Goal: Use online tool/utility: Utilize a website feature to perform a specific function

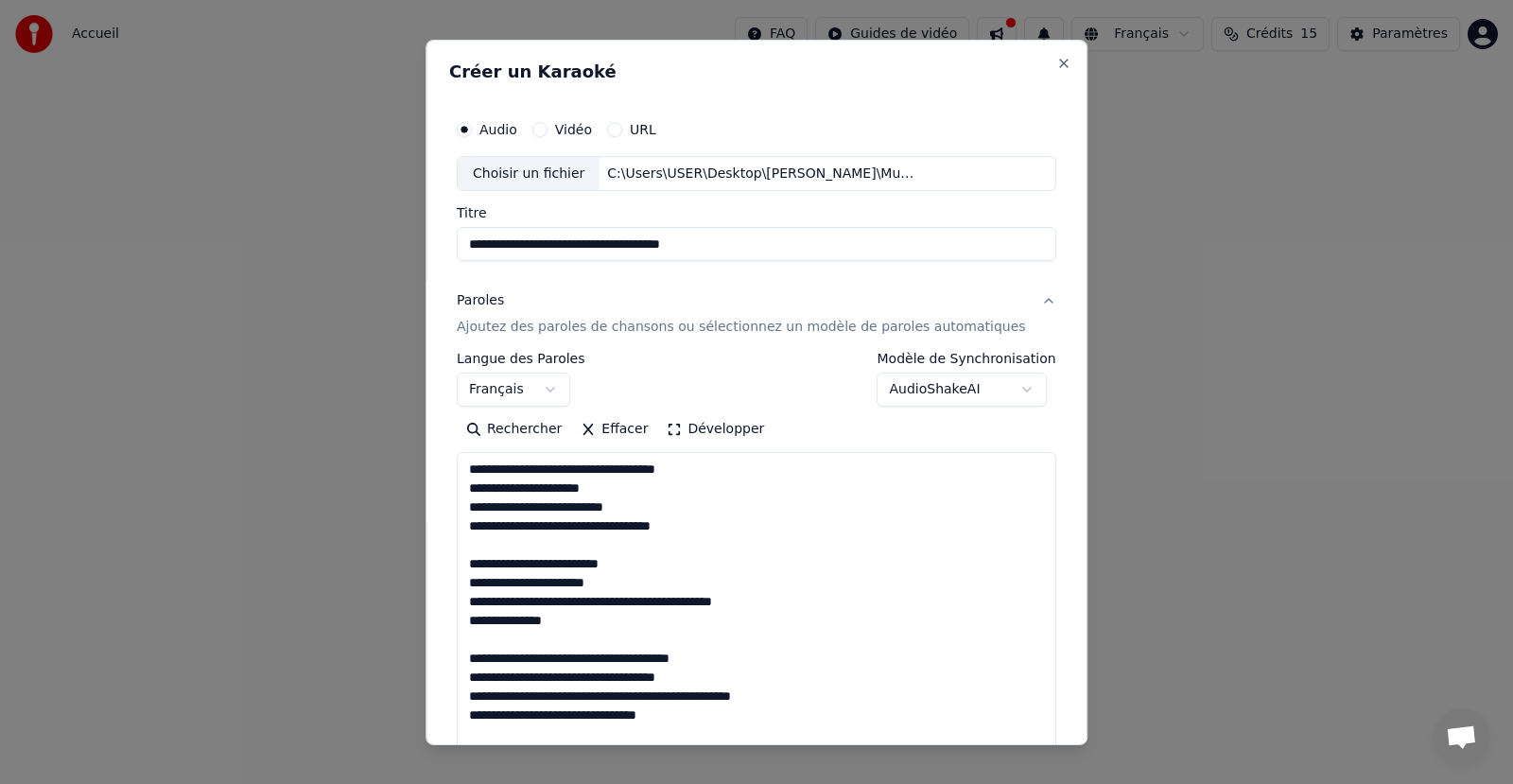
select select "**"
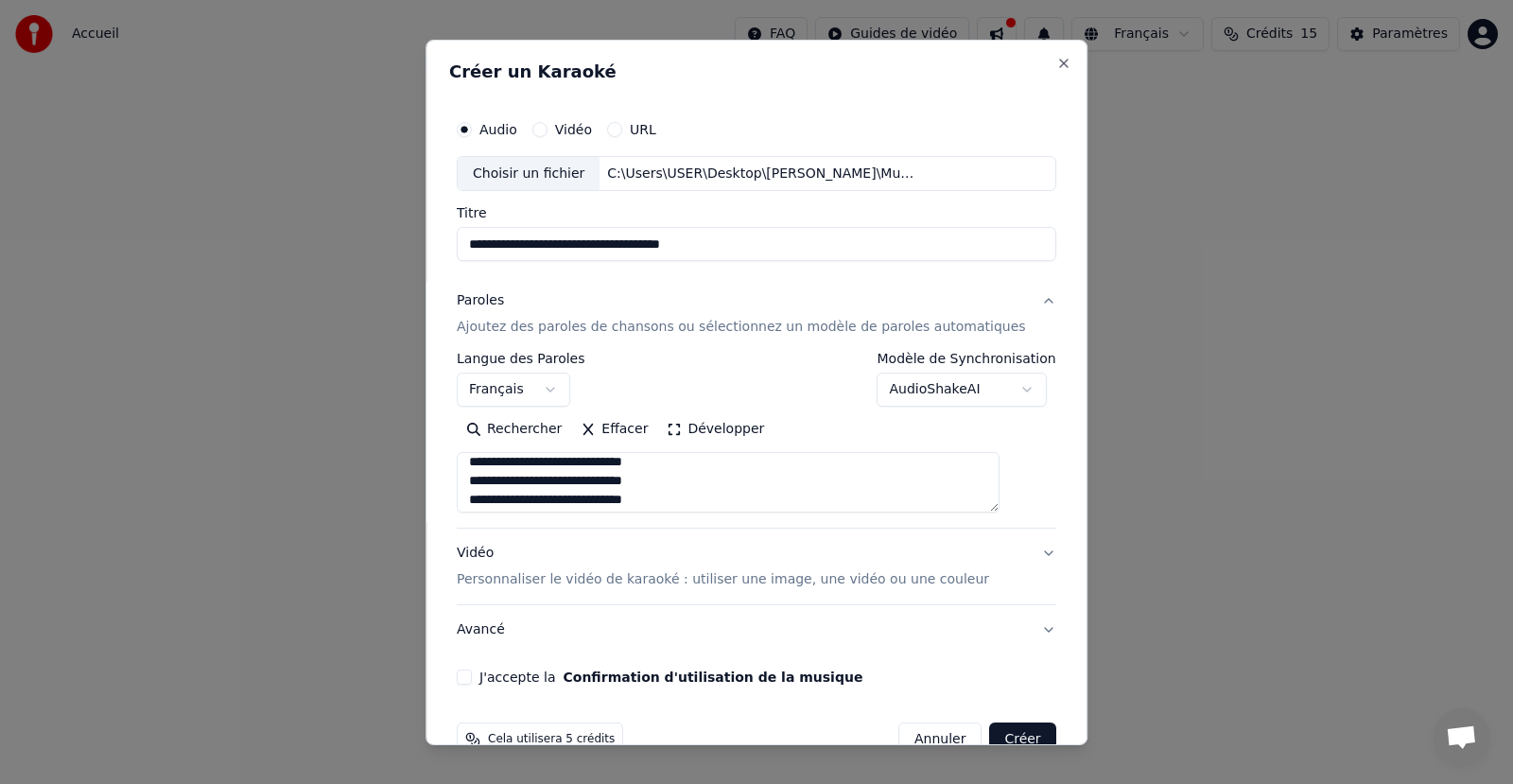
scroll to position [1241, 0]
click at [897, 495] on textarea at bounding box center [728, 482] width 542 height 60
click at [567, 497] on textarea at bounding box center [728, 482] width 542 height 60
click at [718, 502] on textarea at bounding box center [728, 482] width 542 height 60
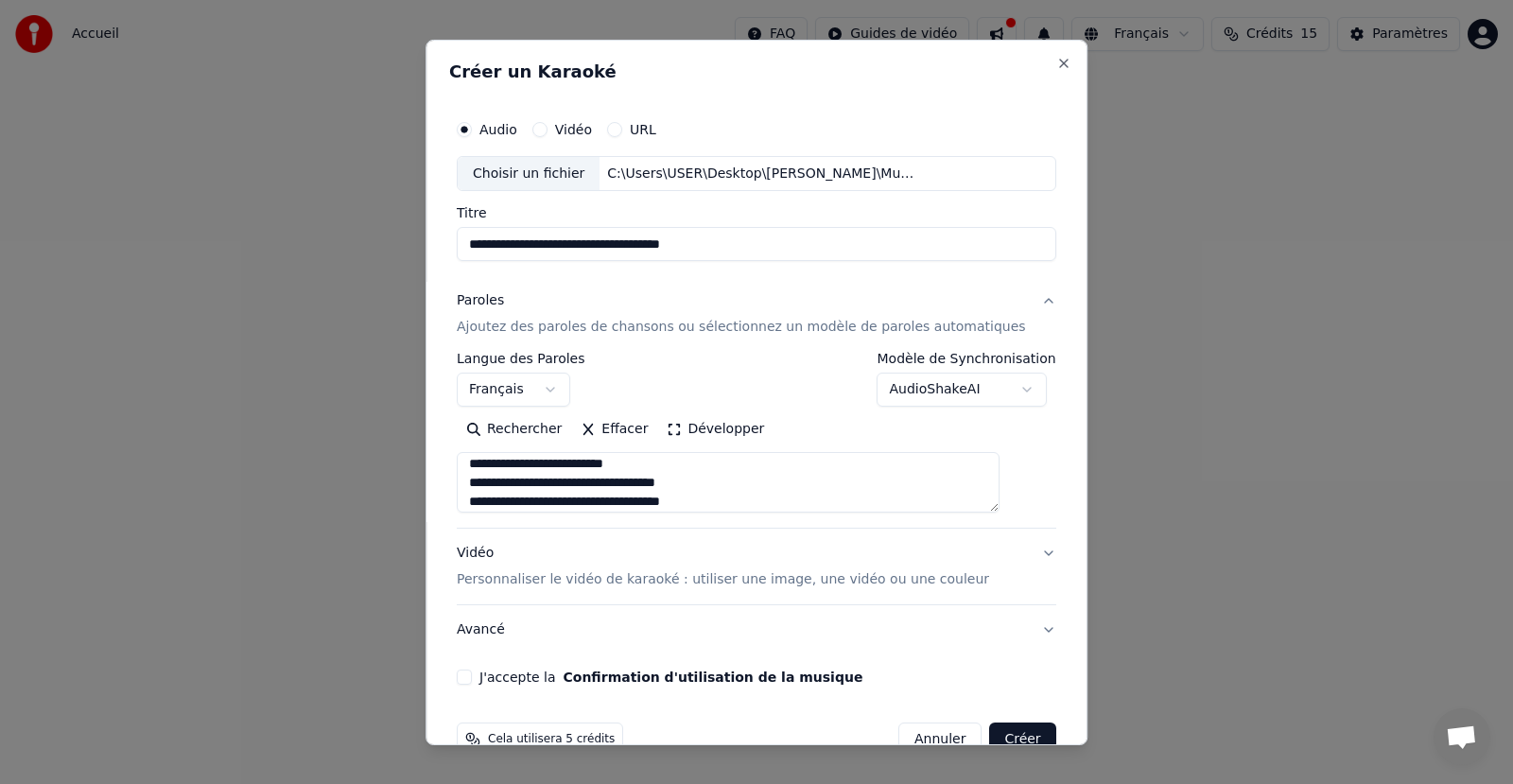
scroll to position [1366, 0]
click at [627, 502] on textarea at bounding box center [728, 482] width 542 height 60
click at [717, 504] on textarea at bounding box center [728, 482] width 542 height 60
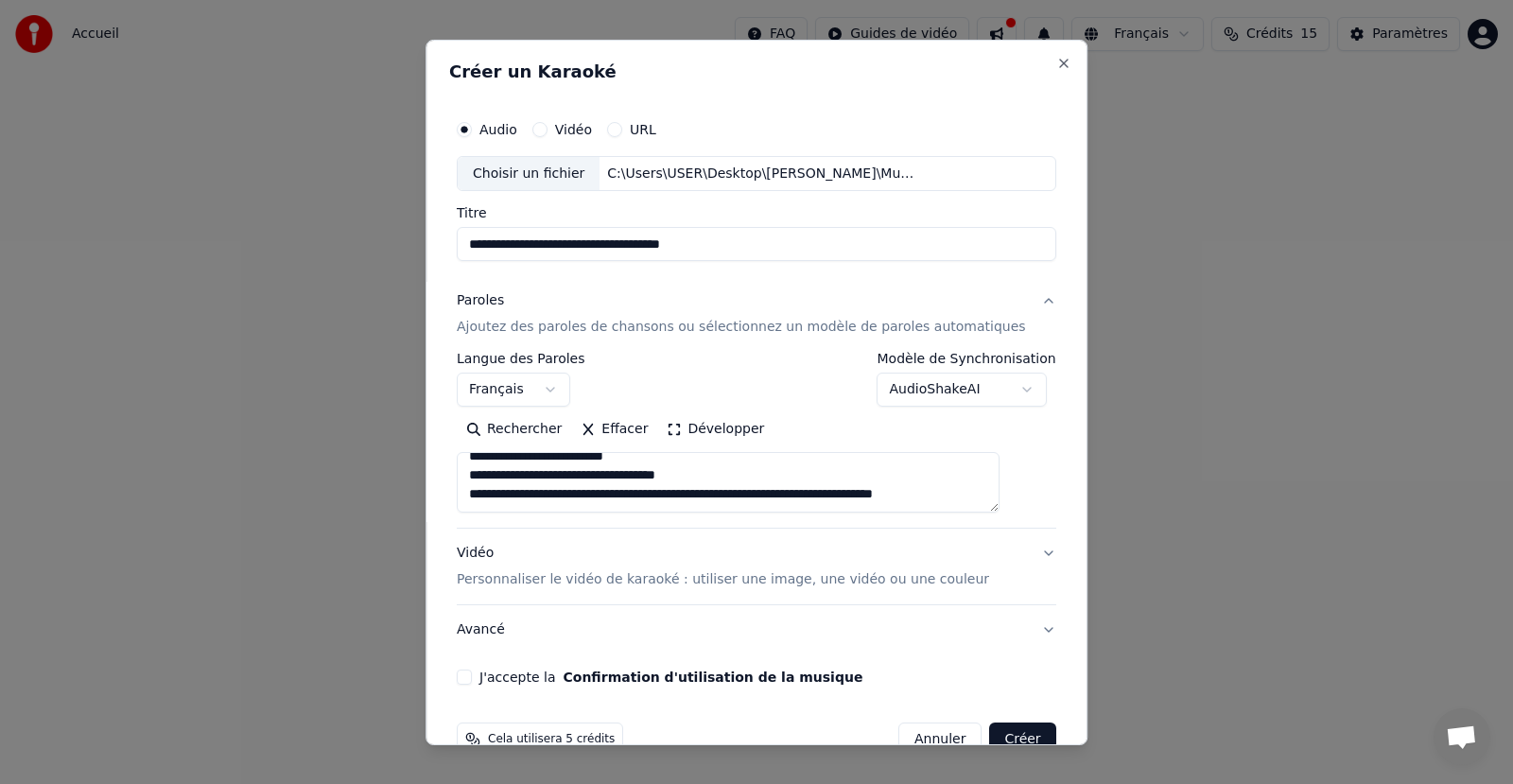
scroll to position [1297, 0]
click at [581, 493] on textarea at bounding box center [728, 482] width 542 height 60
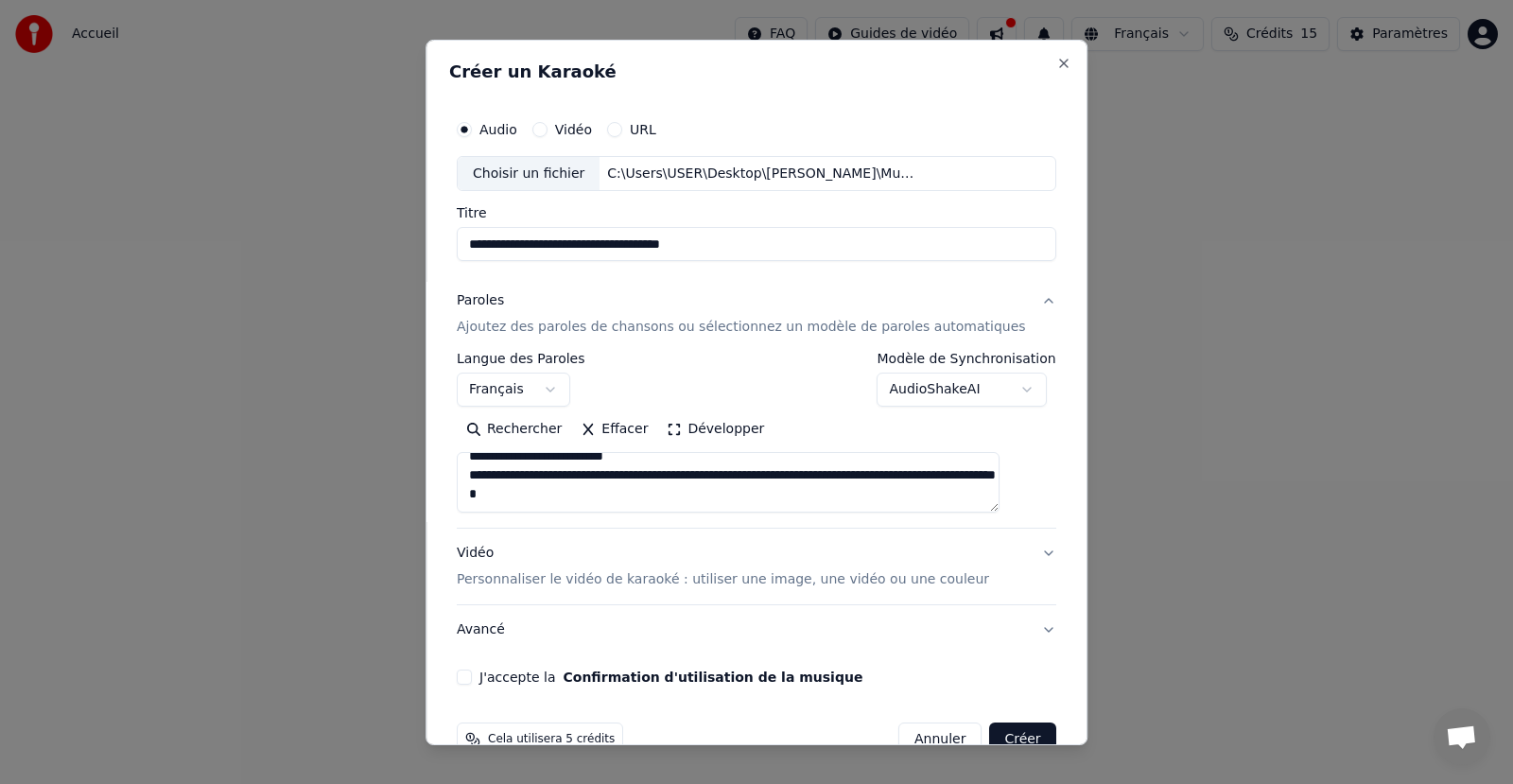
type textarea "**********"
click at [1010, 553] on button "Vidéo Personnaliser le vidéo de karaoké : utiliser une image, une vidéo ou une …" at bounding box center [756, 566] width 600 height 75
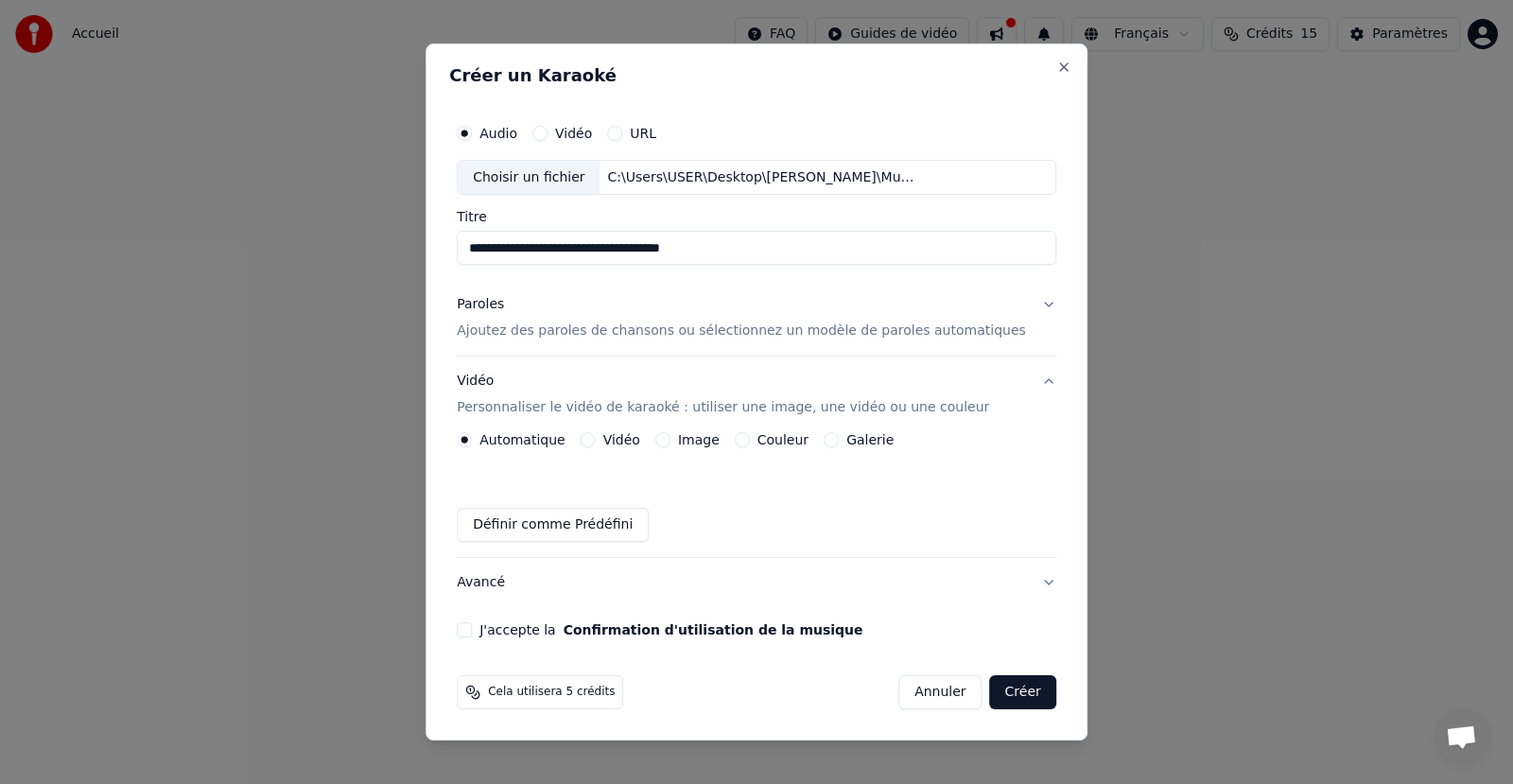
click at [596, 439] on button "Vidéo" at bounding box center [588, 439] width 15 height 15
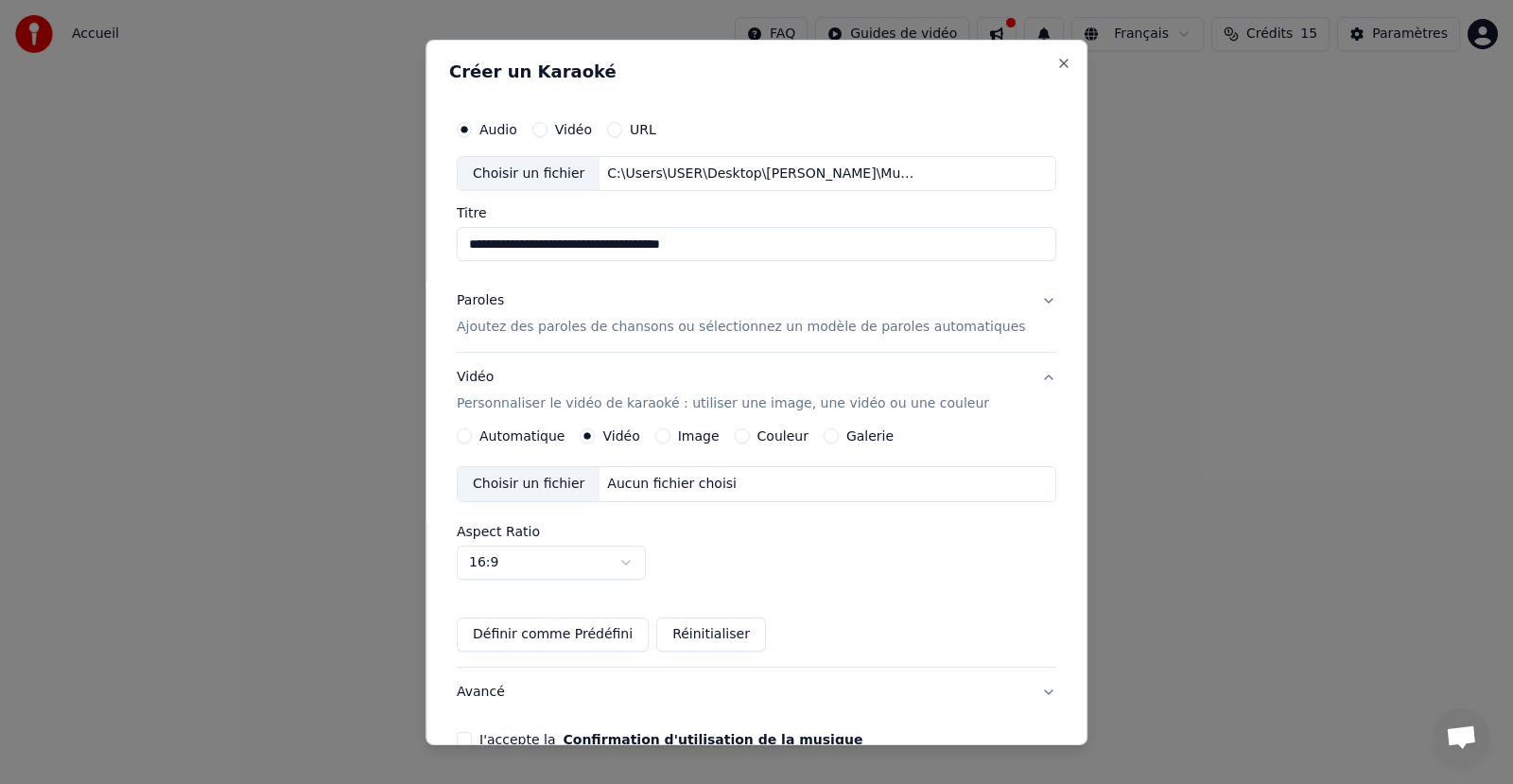
click at [670, 438] on button "Image" at bounding box center [662, 435] width 15 height 15
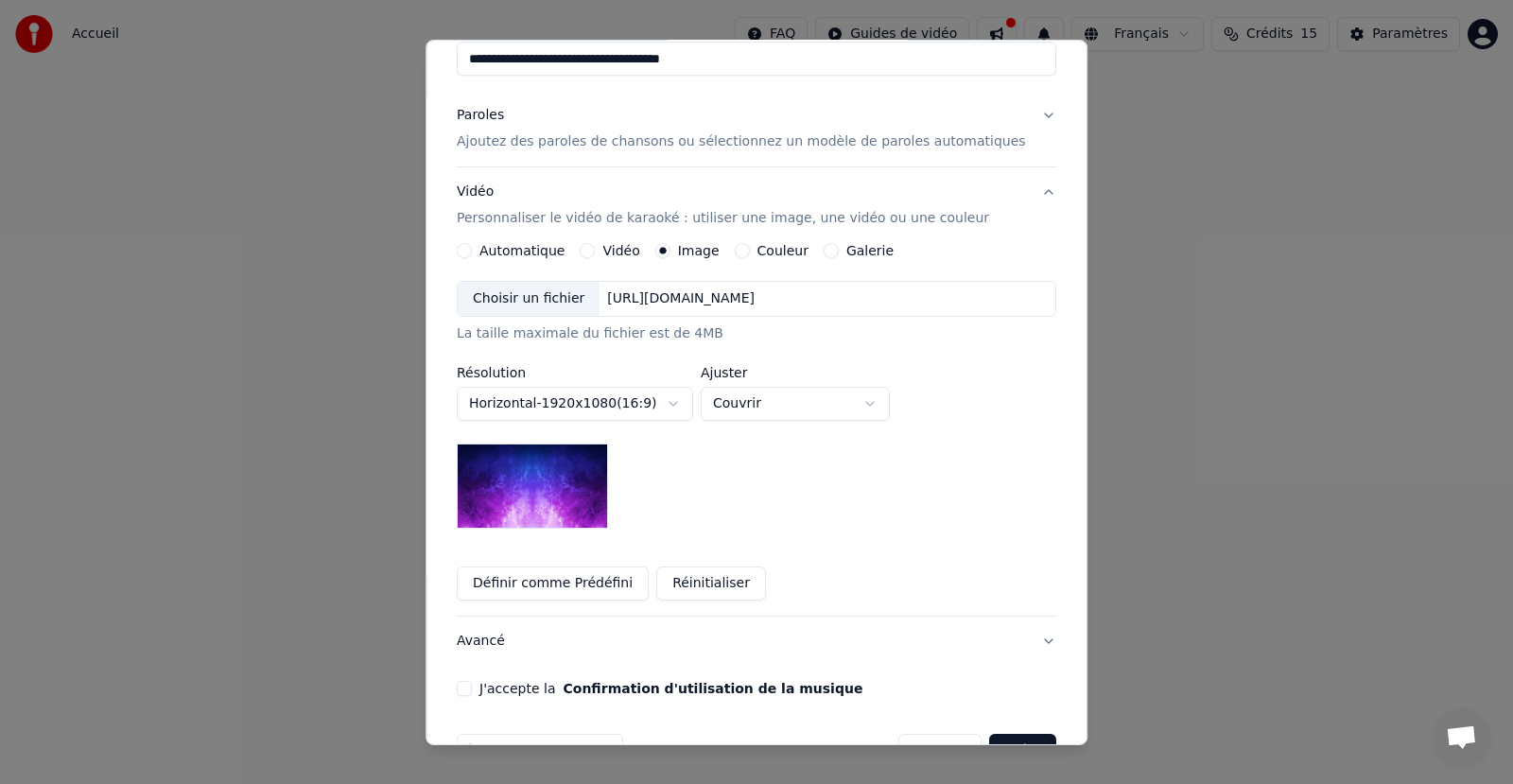
scroll to position [99, 0]
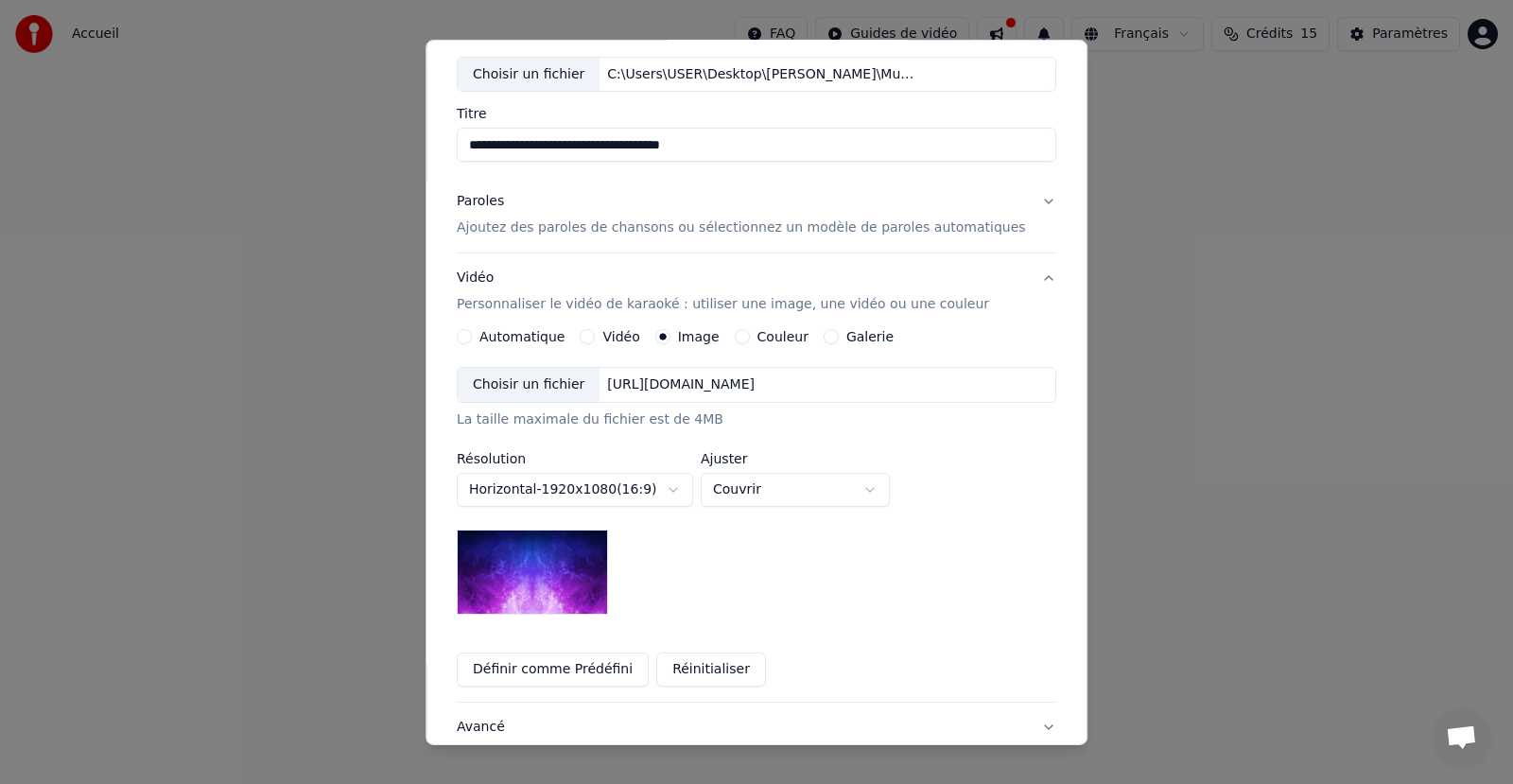
click at [818, 499] on body "**********" at bounding box center [756, 283] width 1513 height 567
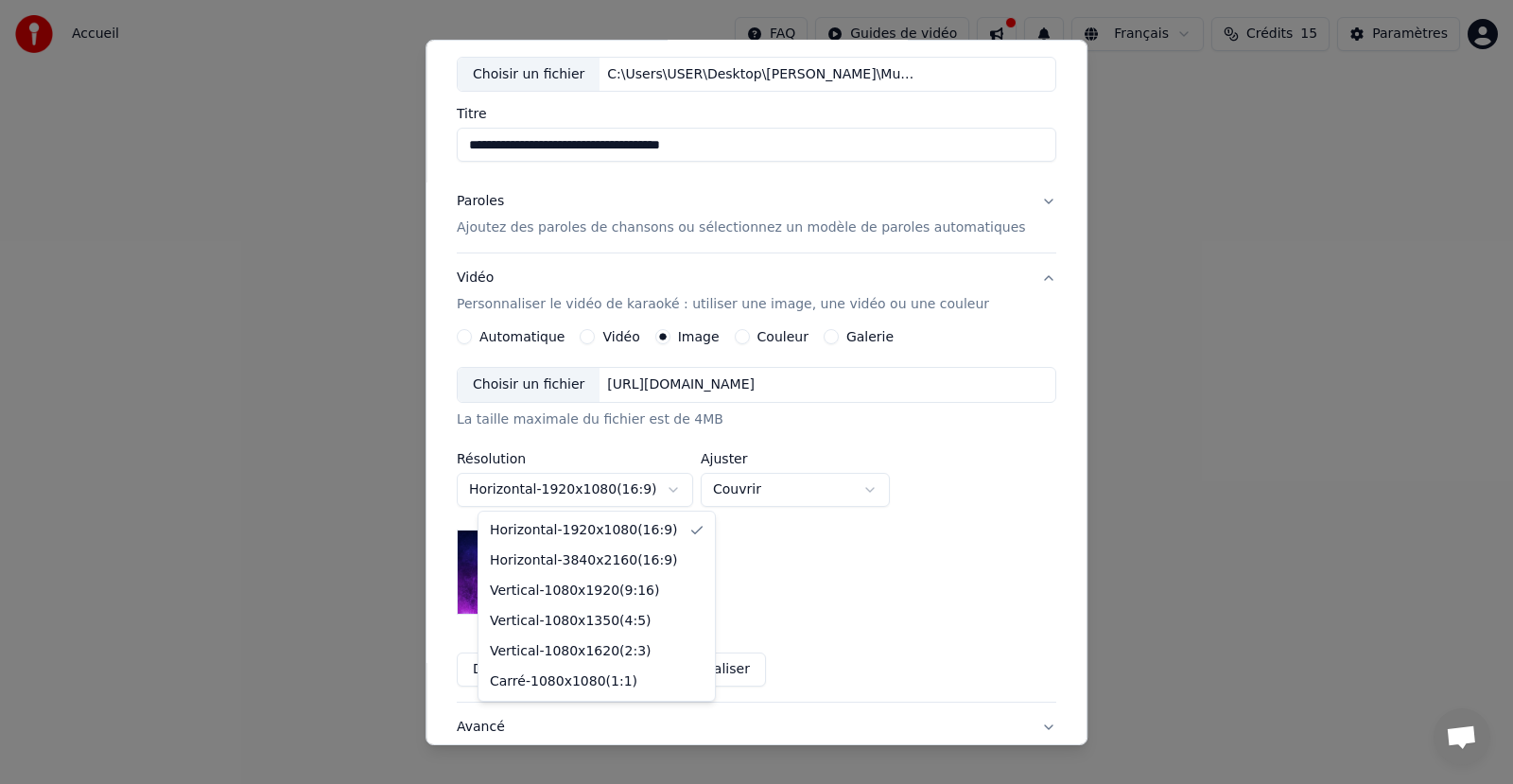
click at [684, 488] on body "**********" at bounding box center [756, 283] width 1513 height 567
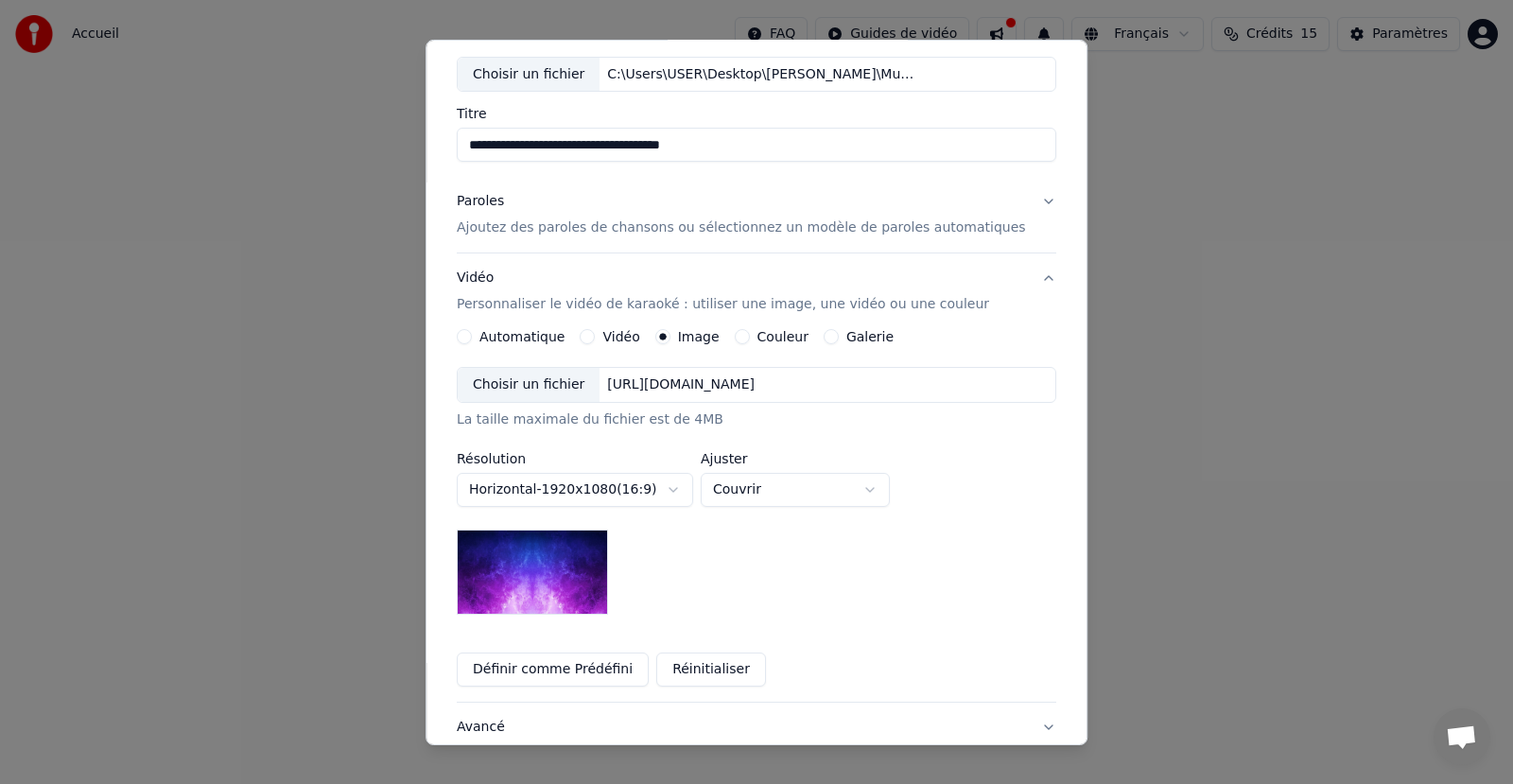
click at [876, 534] on body "**********" at bounding box center [756, 283] width 1513 height 567
click at [835, 337] on button "Galerie" at bounding box center [831, 336] width 15 height 15
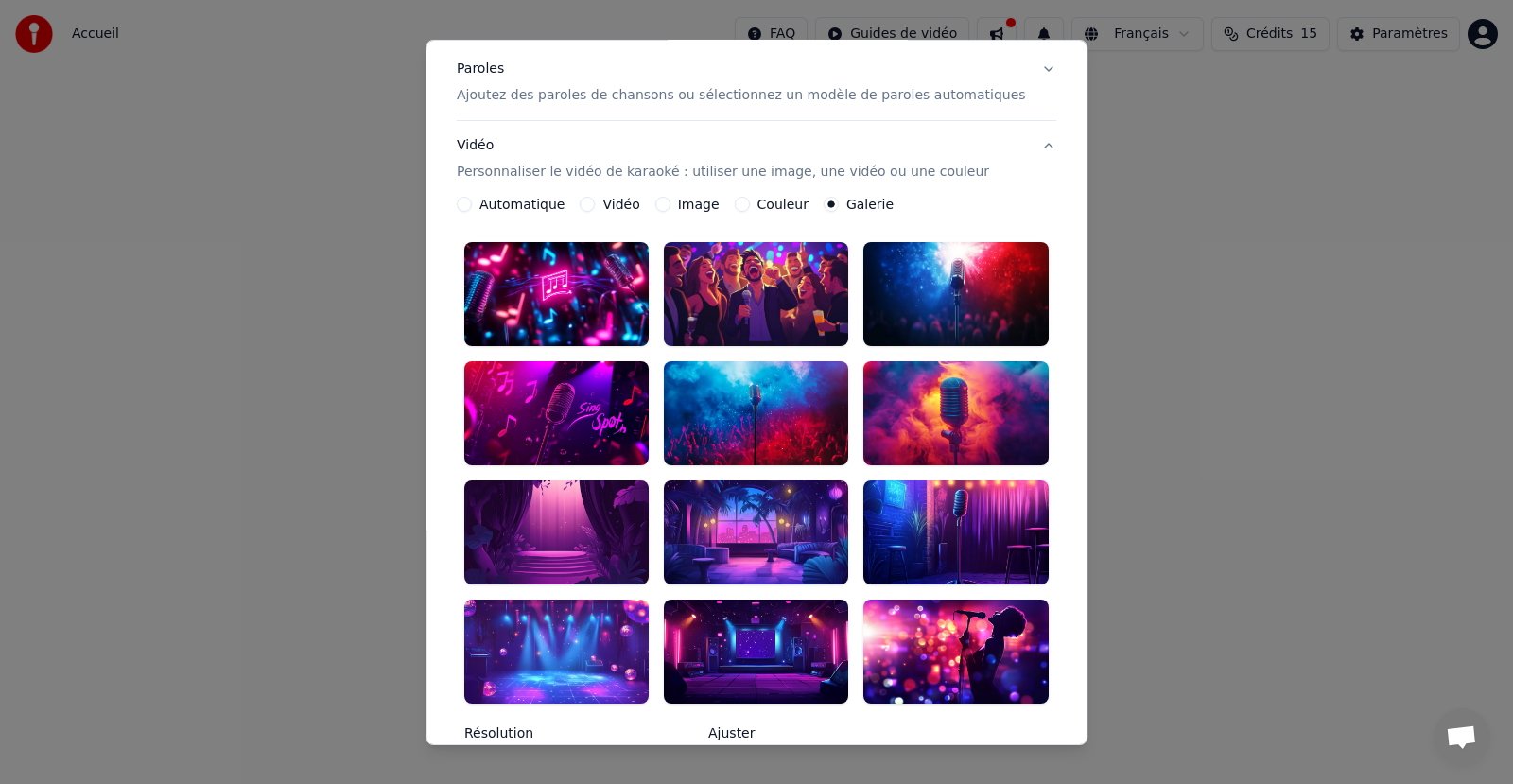
scroll to position [235, 0]
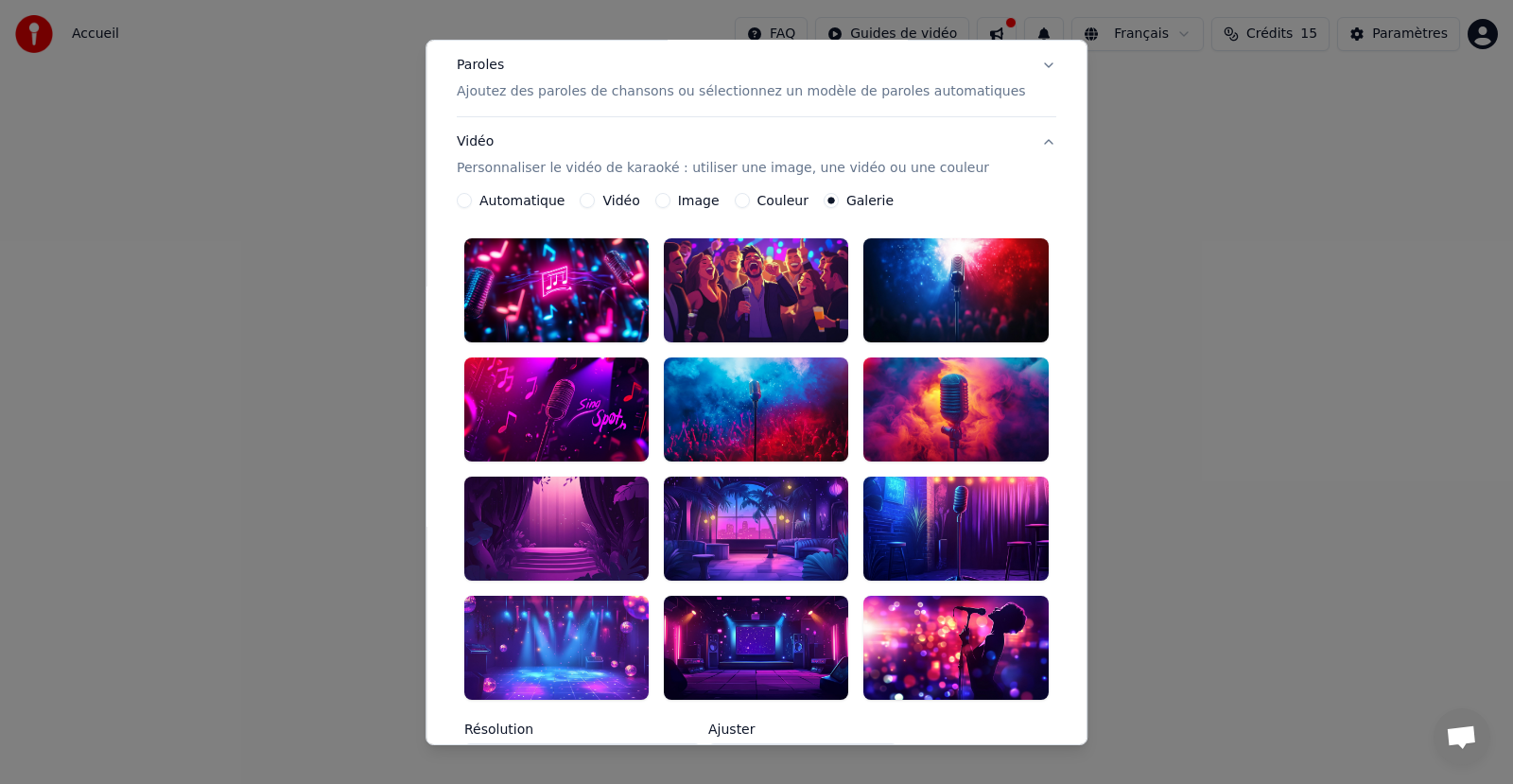
click at [631, 607] on div at bounding box center [556, 647] width 184 height 104
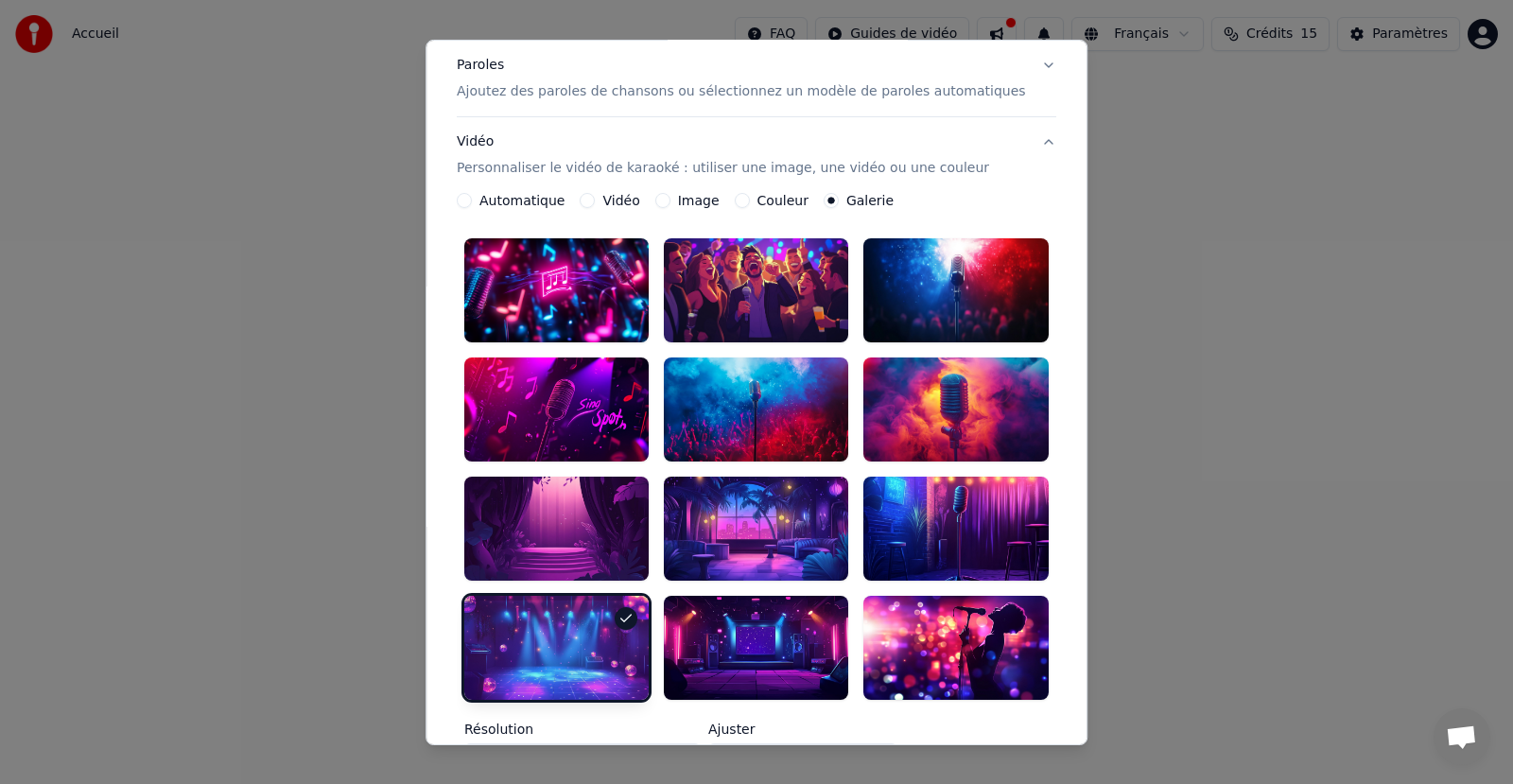
click at [631, 607] on div at bounding box center [556, 647] width 184 height 104
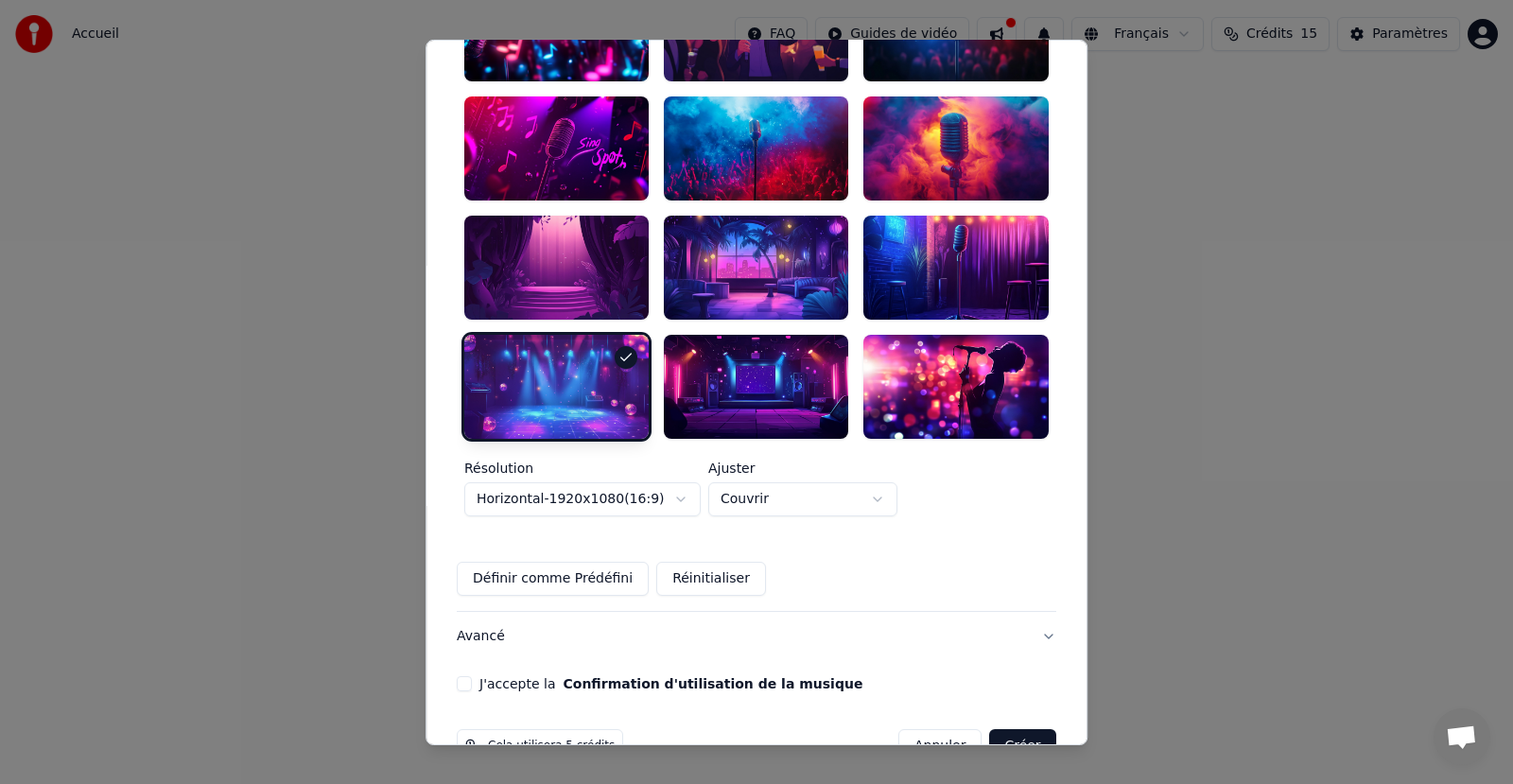
scroll to position [503, 0]
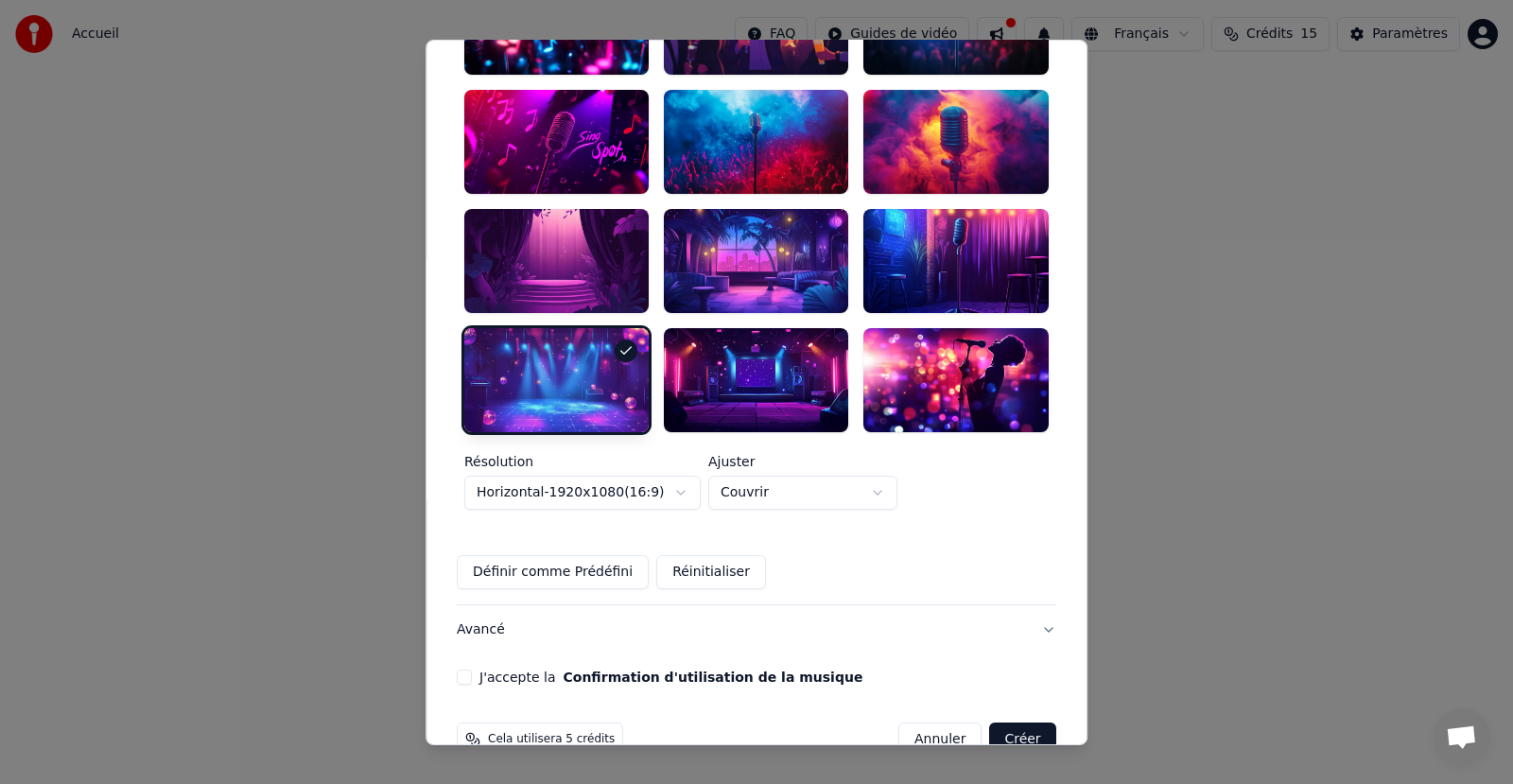
click at [472, 669] on button "J'accepte la Confirmation d'utilisation de la musique" at bounding box center [464, 676] width 15 height 15
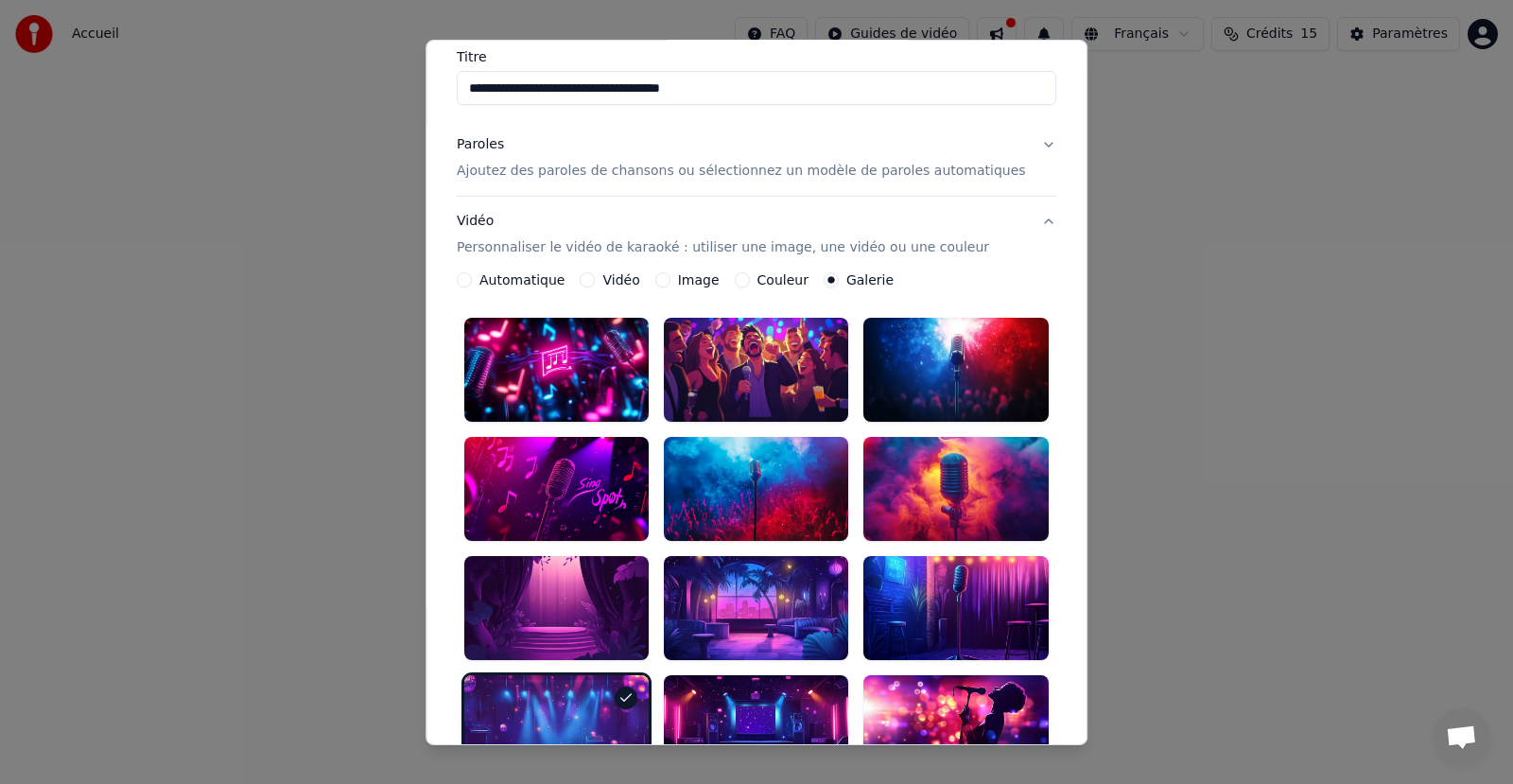
scroll to position [0, 0]
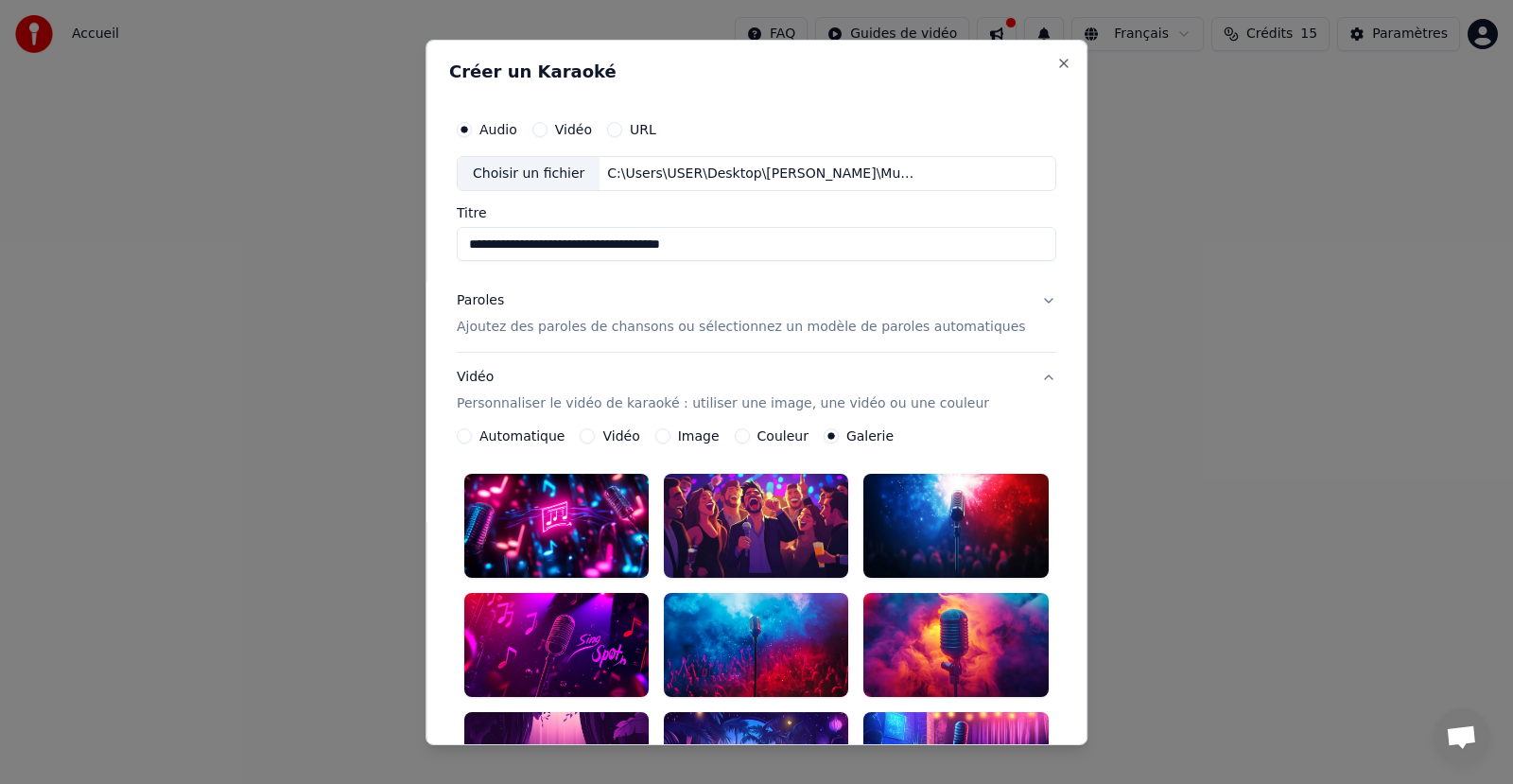
click at [1013, 294] on button "Paroles Ajoutez des paroles de chansons ou sélectionnez un modèle de paroles au…" at bounding box center [756, 313] width 600 height 75
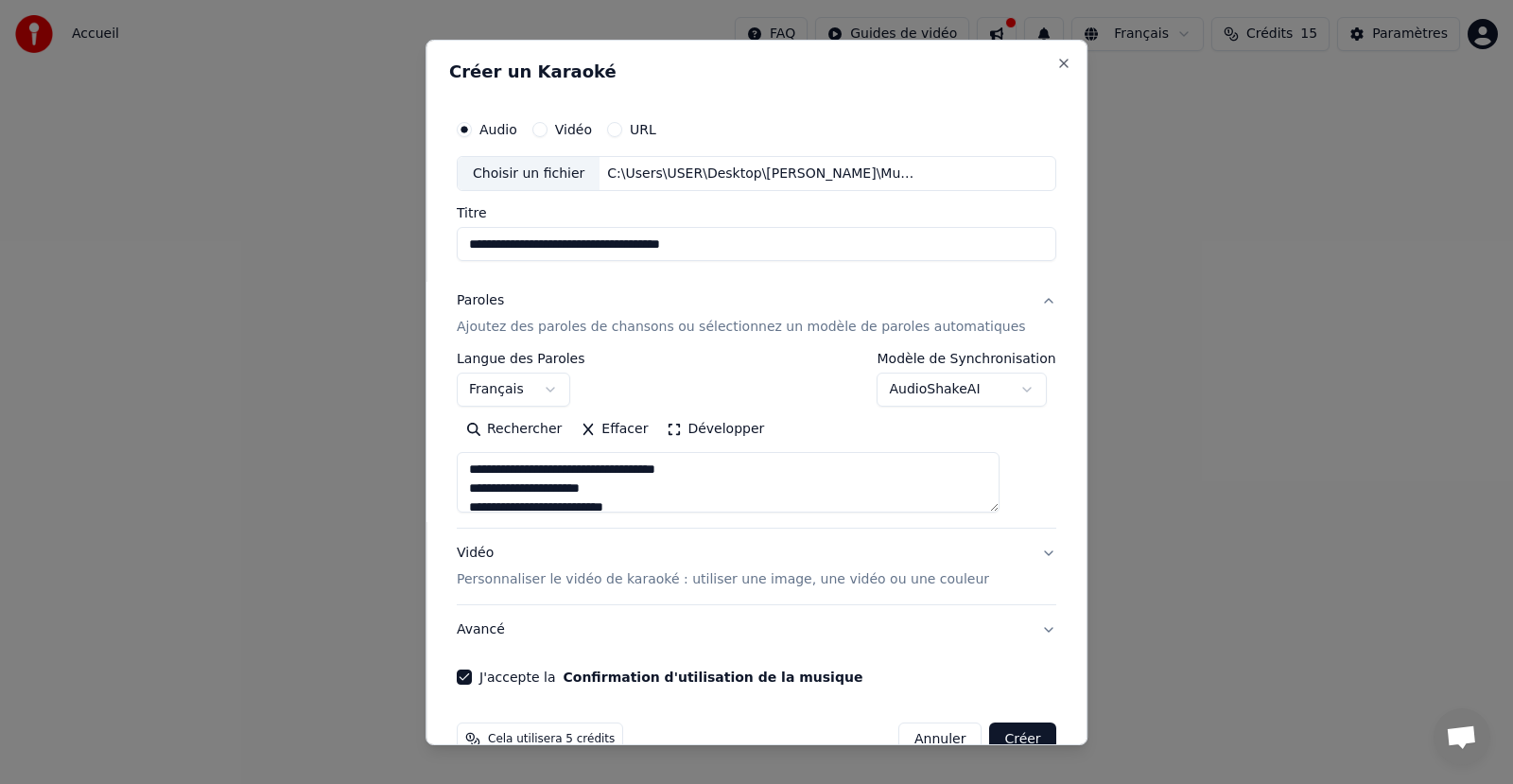
click at [1012, 296] on button "Paroles Ajoutez des paroles de chansons ou sélectionnez un modèle de paroles au…" at bounding box center [756, 313] width 600 height 75
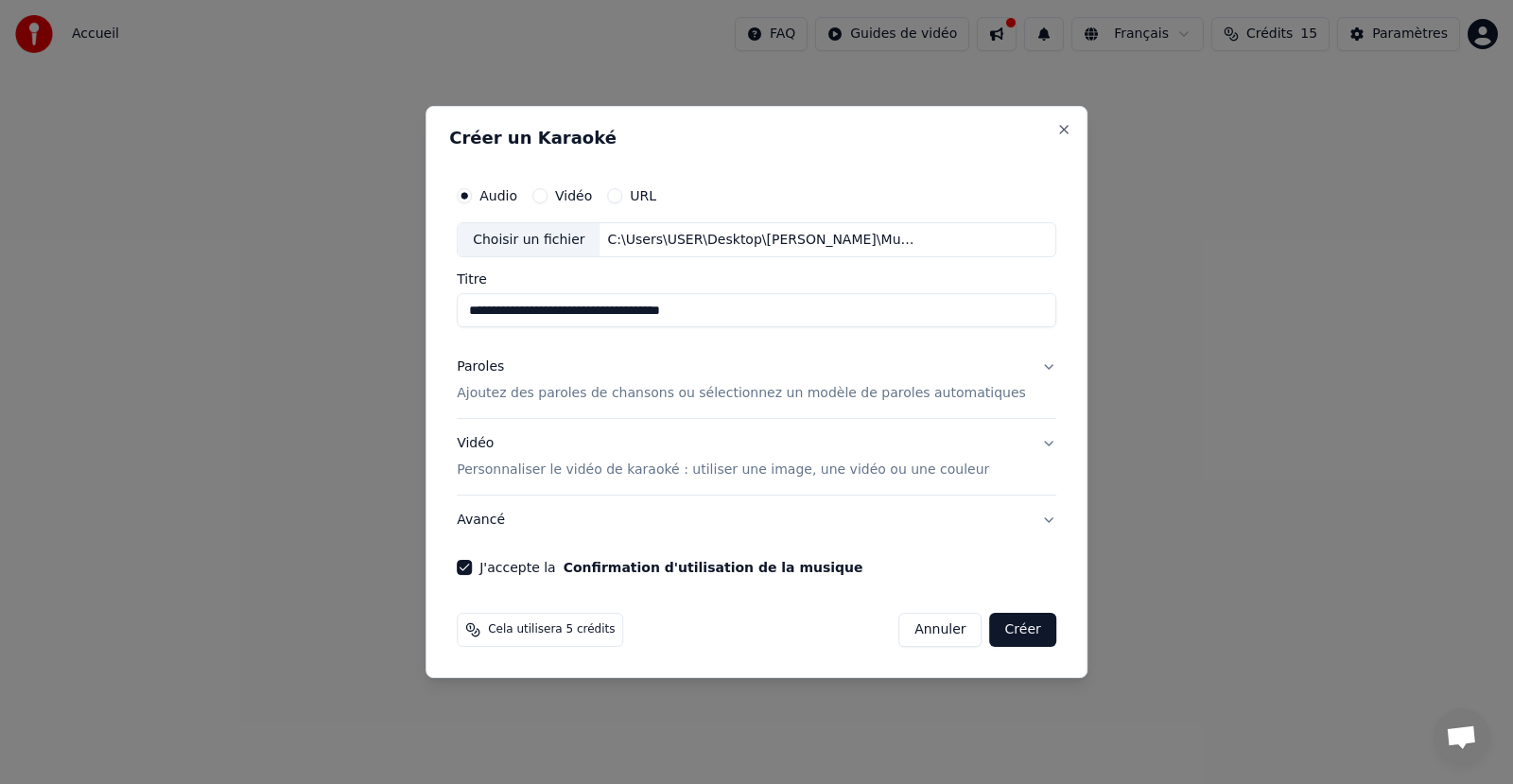
click at [1012, 296] on input "**********" at bounding box center [756, 311] width 600 height 34
click at [1014, 366] on button "Paroles Ajoutez des paroles de chansons ou sélectionnez un modèle de paroles au…" at bounding box center [756, 381] width 600 height 75
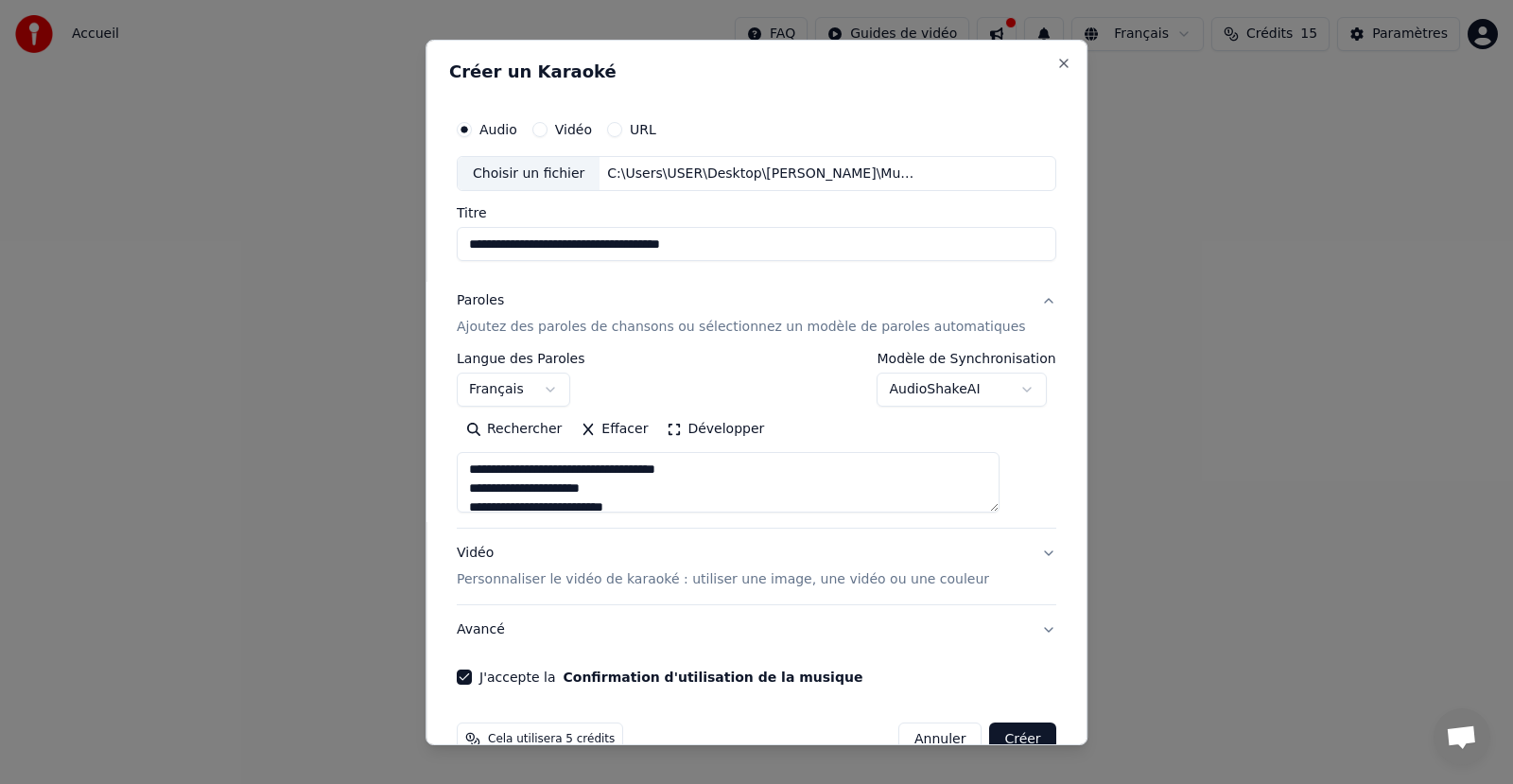
click at [827, 468] on textarea at bounding box center [728, 482] width 542 height 60
click at [627, 491] on textarea at bounding box center [728, 482] width 542 height 60
click at [665, 488] on textarea at bounding box center [728, 482] width 542 height 60
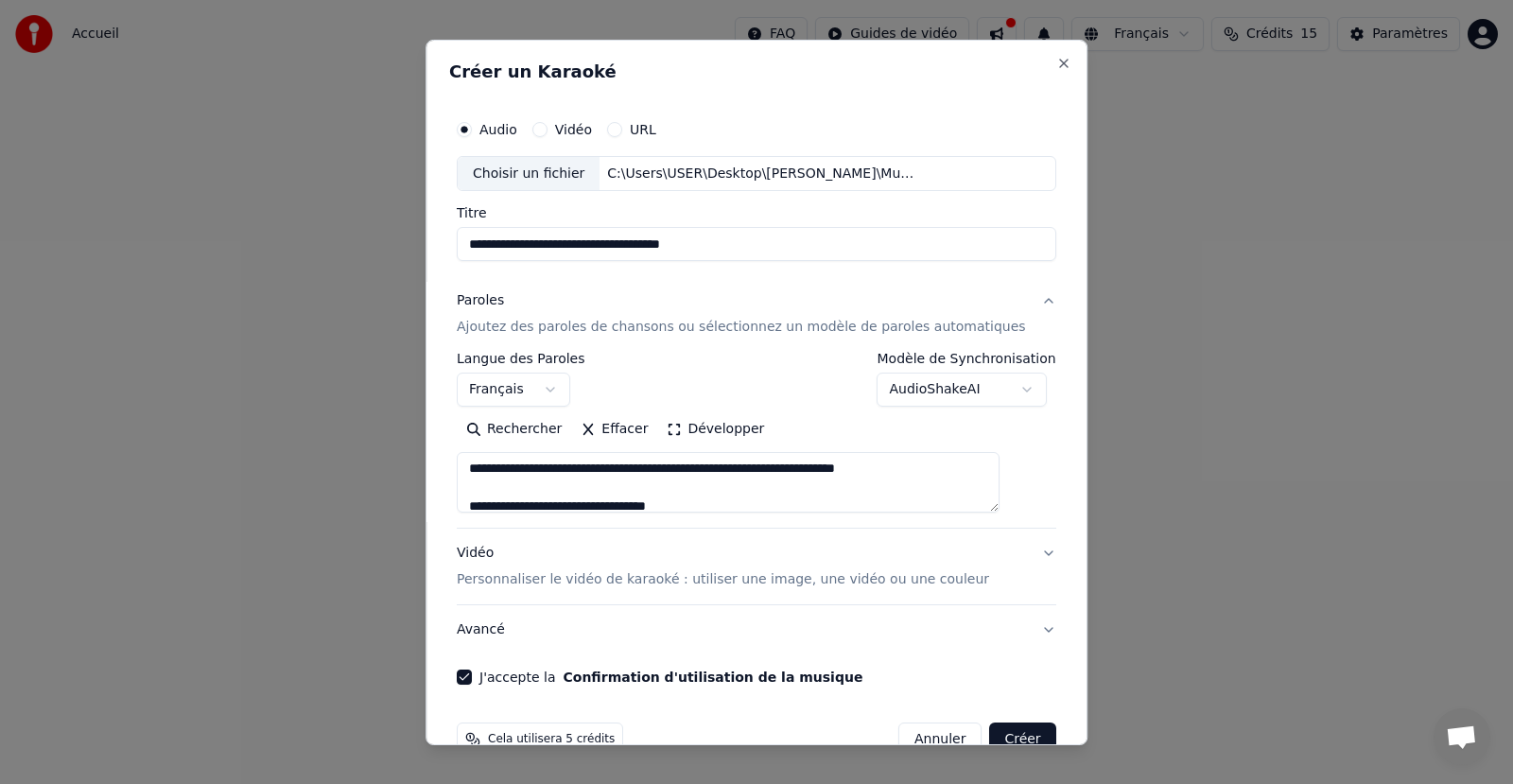
scroll to position [1248, 0]
click at [559, 466] on textarea at bounding box center [728, 482] width 542 height 60
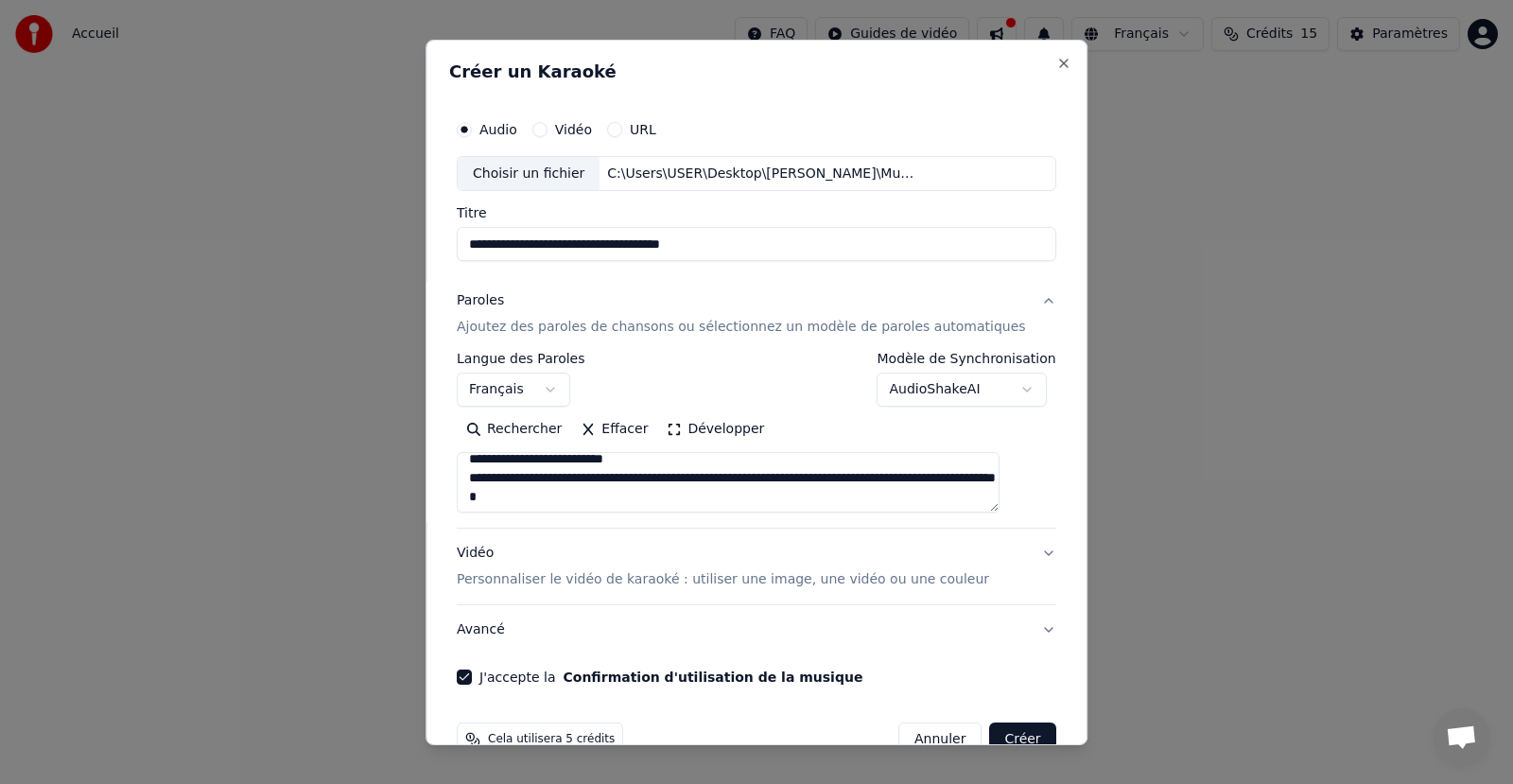
scroll to position [1297, 0]
click at [909, 498] on textarea at bounding box center [728, 482] width 542 height 60
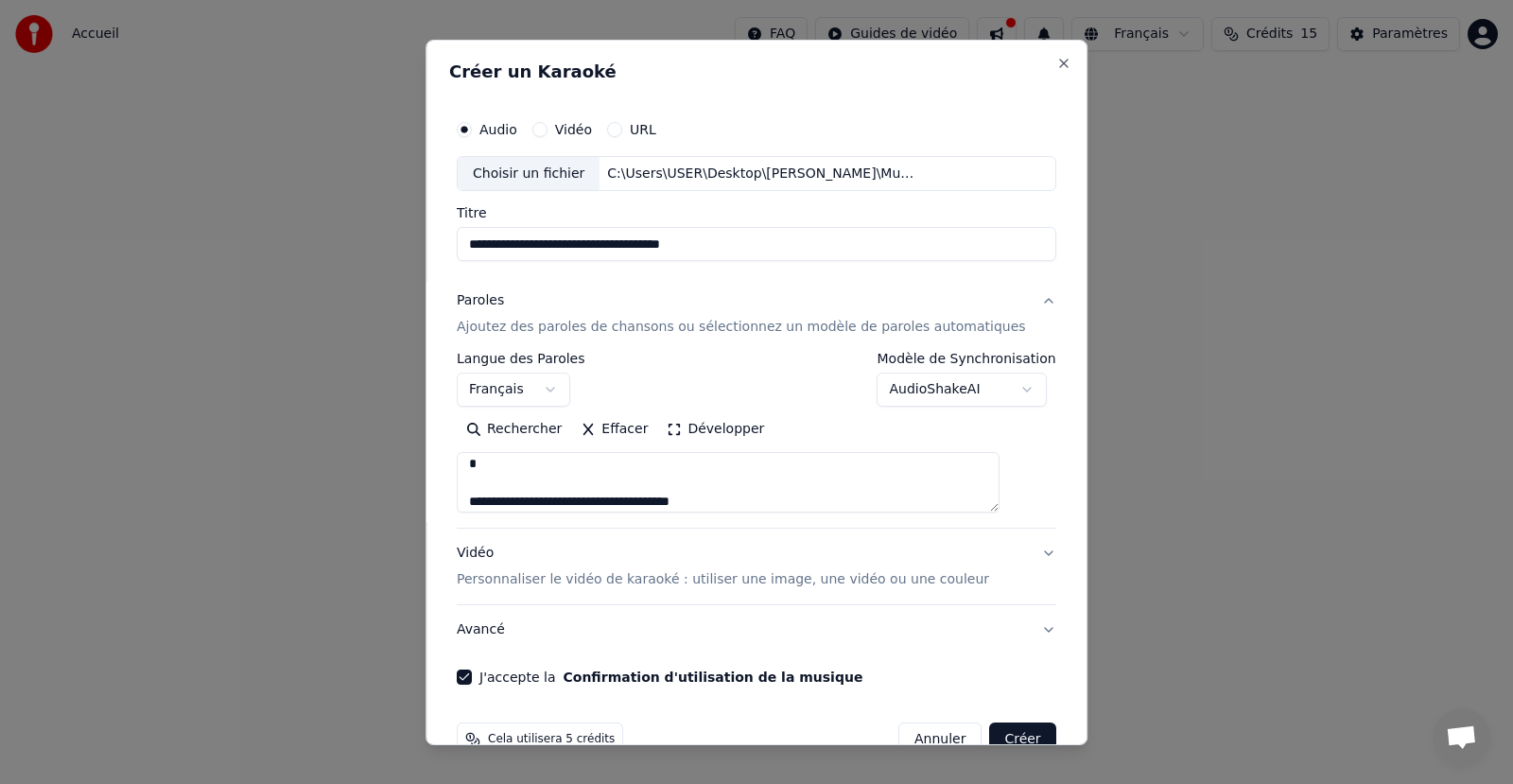
click at [580, 507] on textarea at bounding box center [728, 482] width 542 height 60
type textarea "**********"
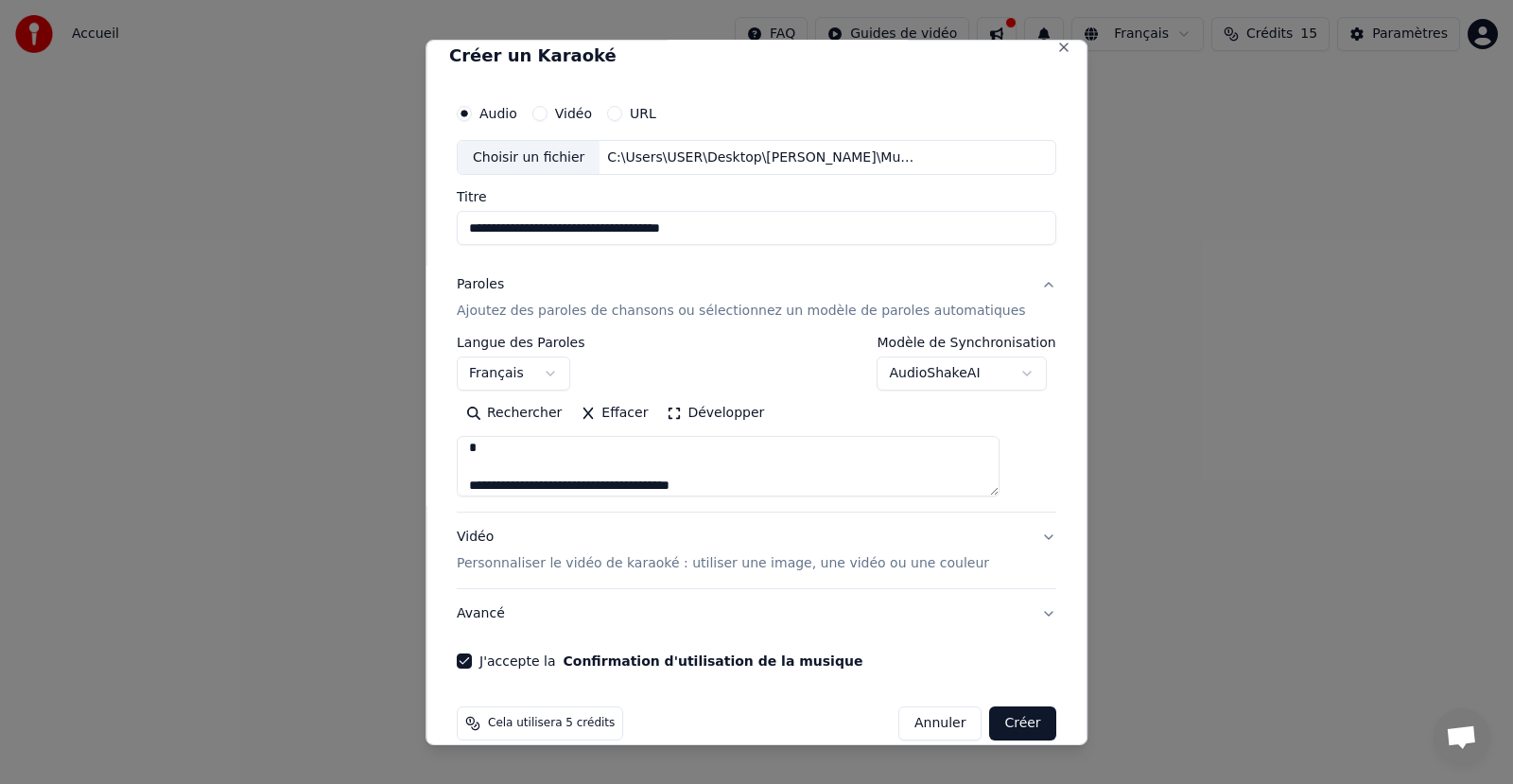
scroll to position [0, 0]
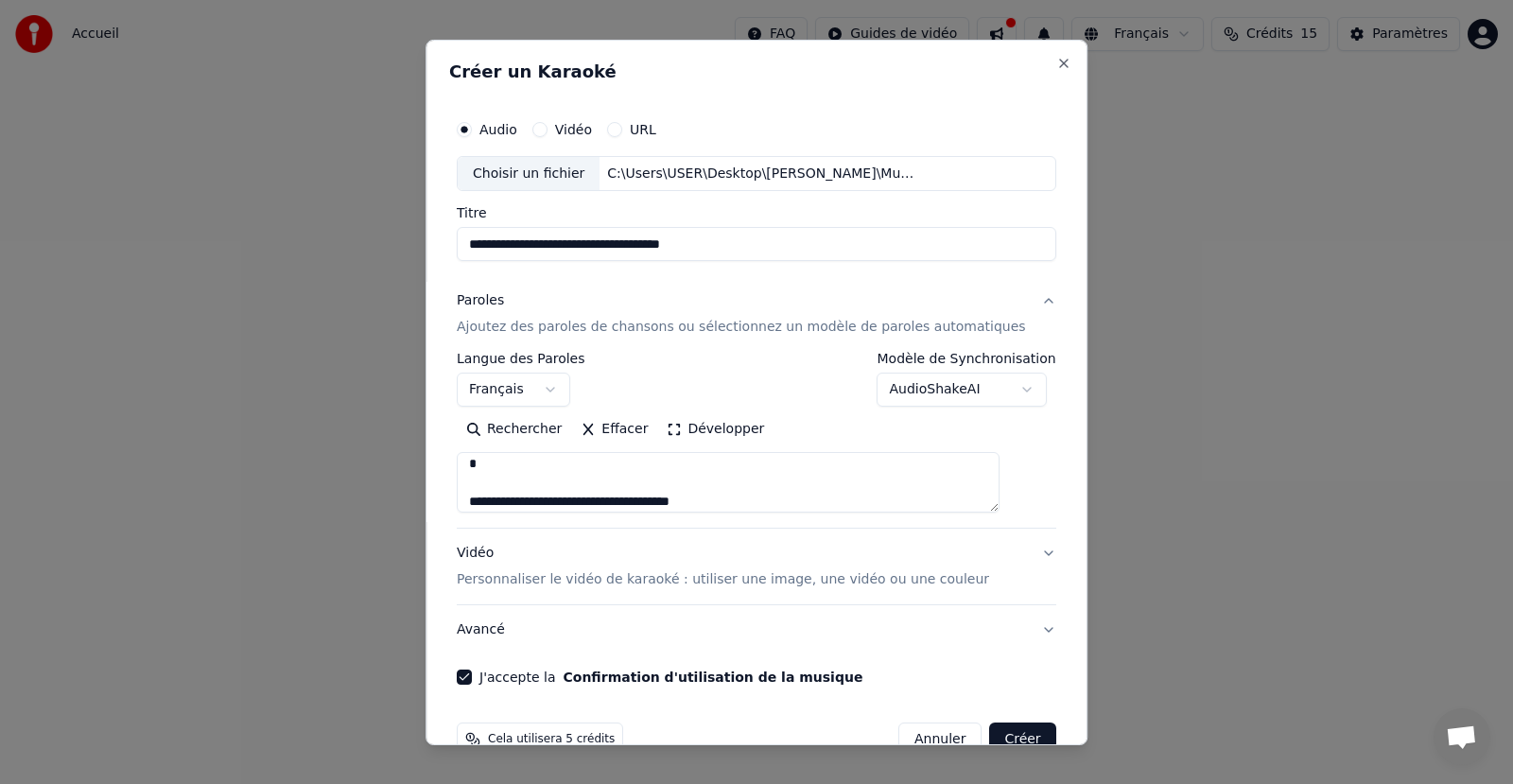
click at [992, 734] on button "Créer" at bounding box center [1022, 739] width 66 height 34
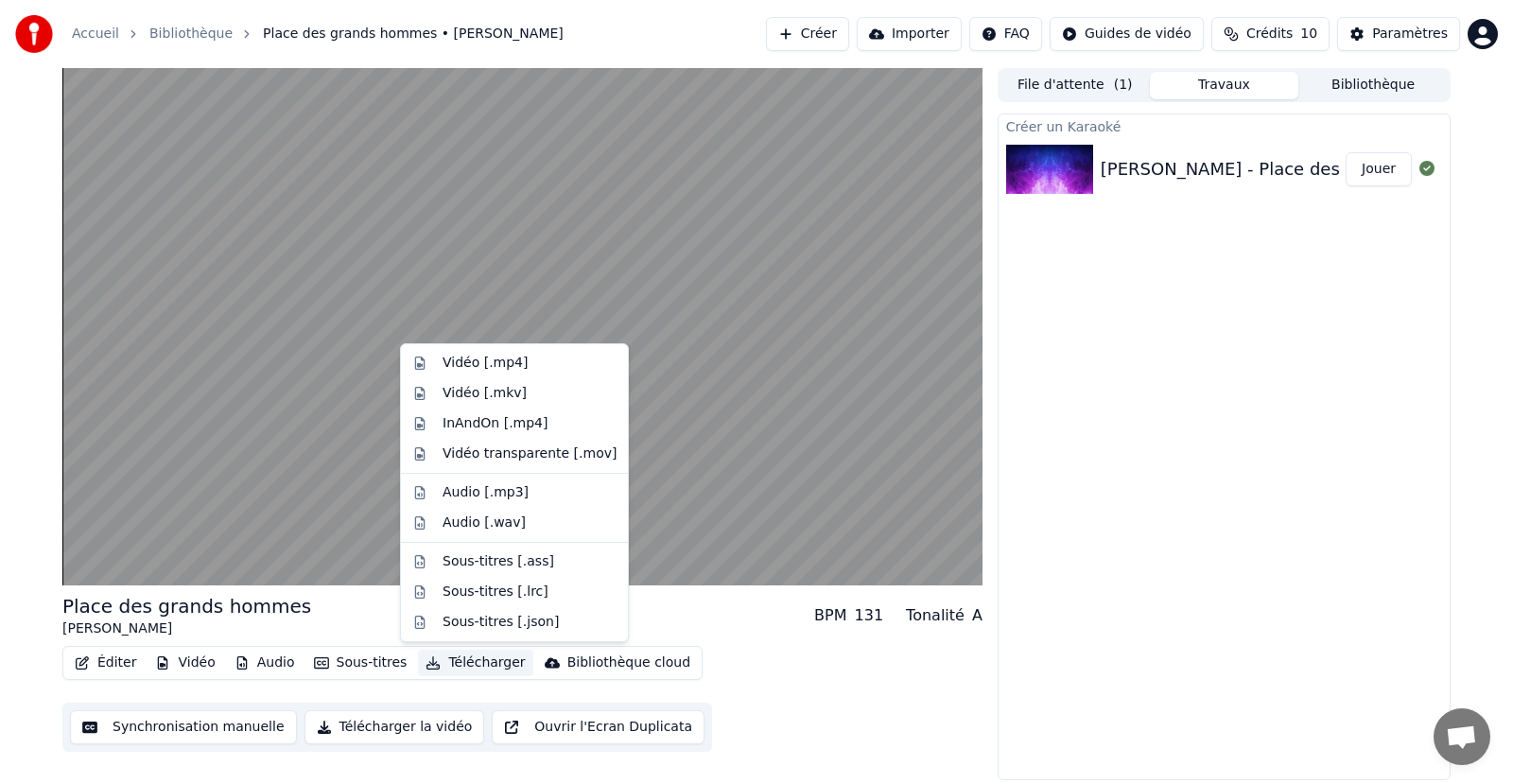
click at [433, 652] on button "Télécharger" at bounding box center [475, 662] width 114 height 27
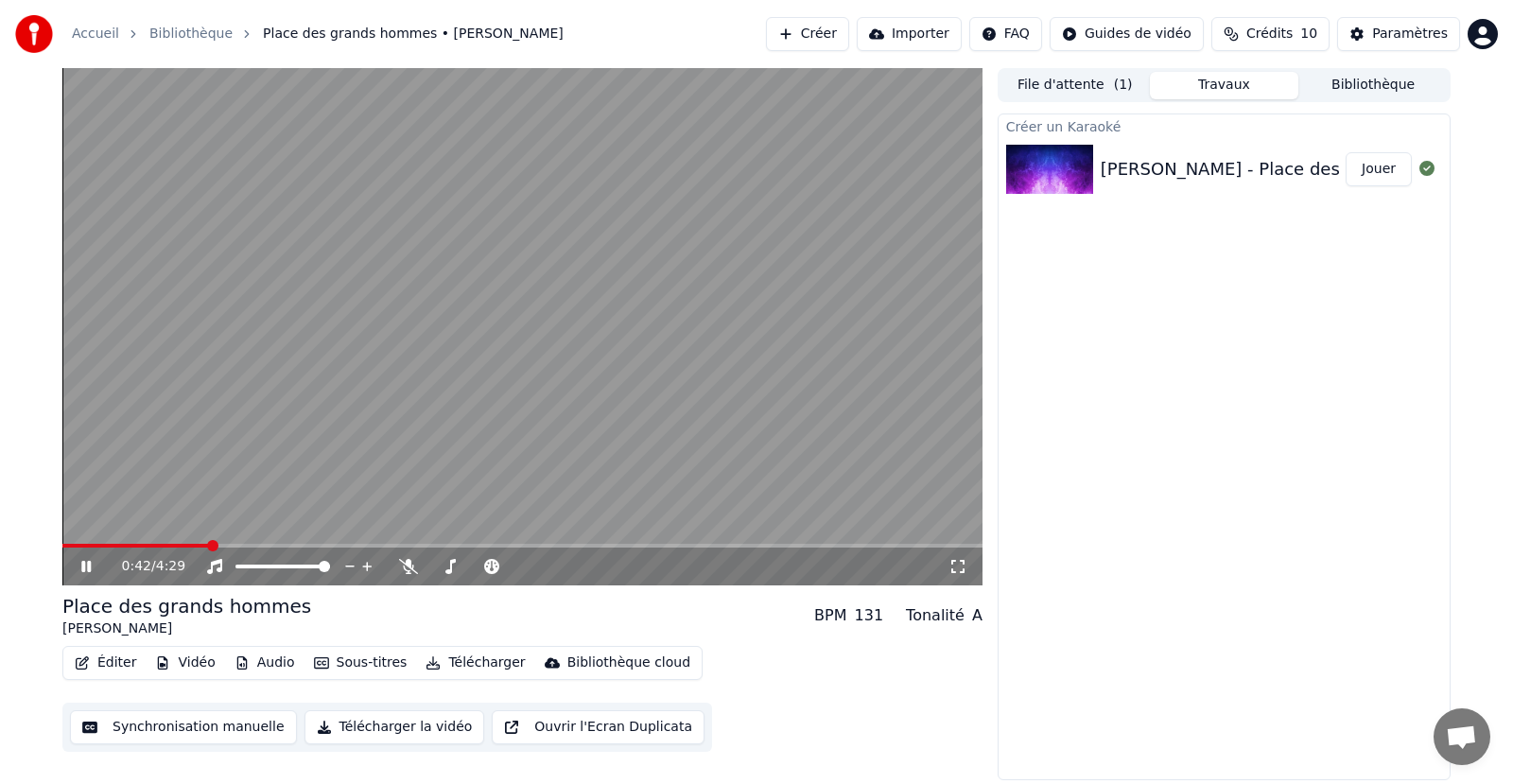
click at [787, 663] on div "Éditer Vidéo Audio Sous-titres Télécharger Bibliothèque cloud Synchronisation m…" at bounding box center [523, 698] width 920 height 106
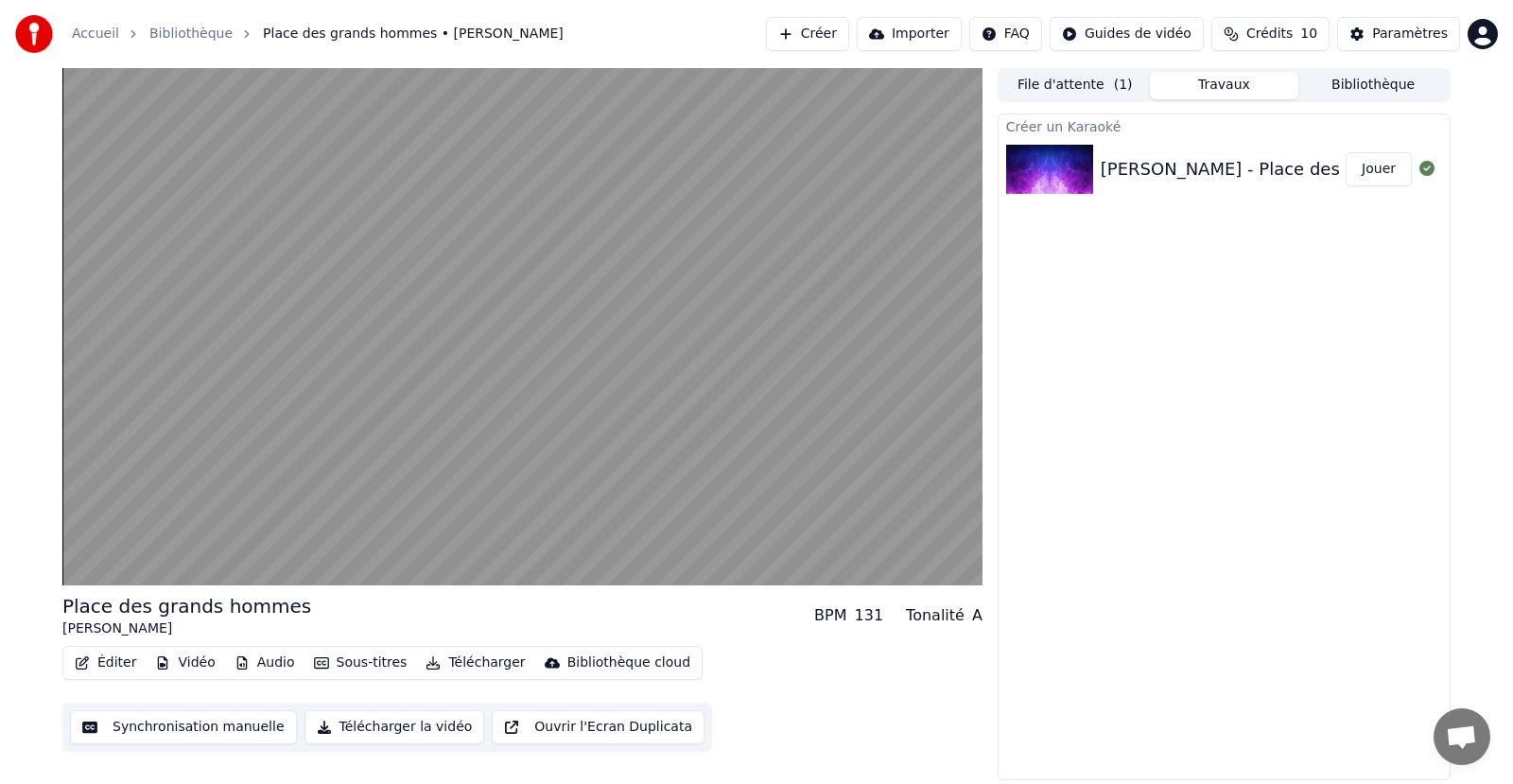
click at [424, 728] on button "Télécharger la vidéo" at bounding box center [395, 727] width 180 height 34
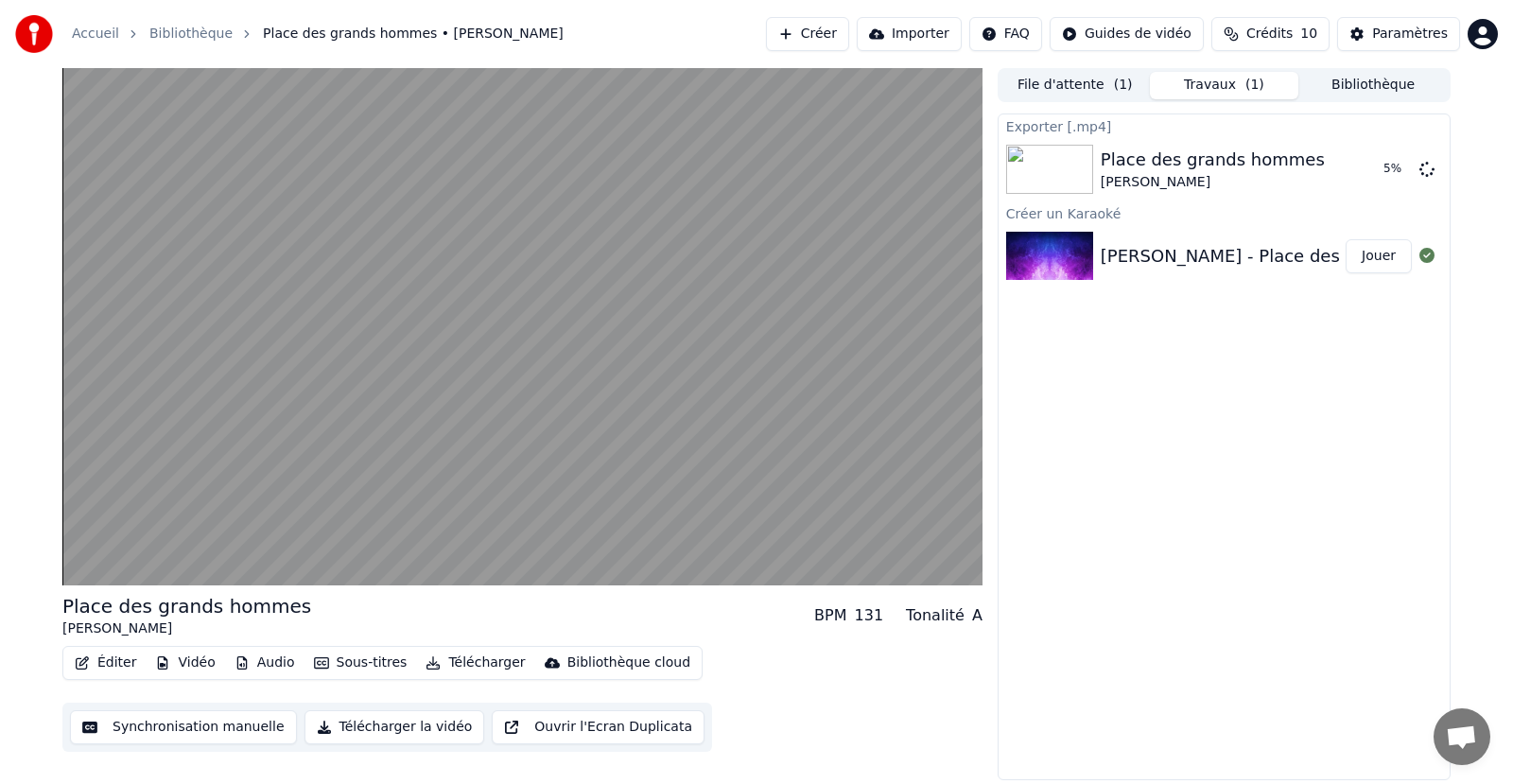
click at [1296, 300] on div "Exporter [.mp4] Place des grands hommes [PERSON_NAME] 5 % Créer un Karaoké [PER…" at bounding box center [1223, 446] width 453 height 666
